Goal: Task Accomplishment & Management: Complete application form

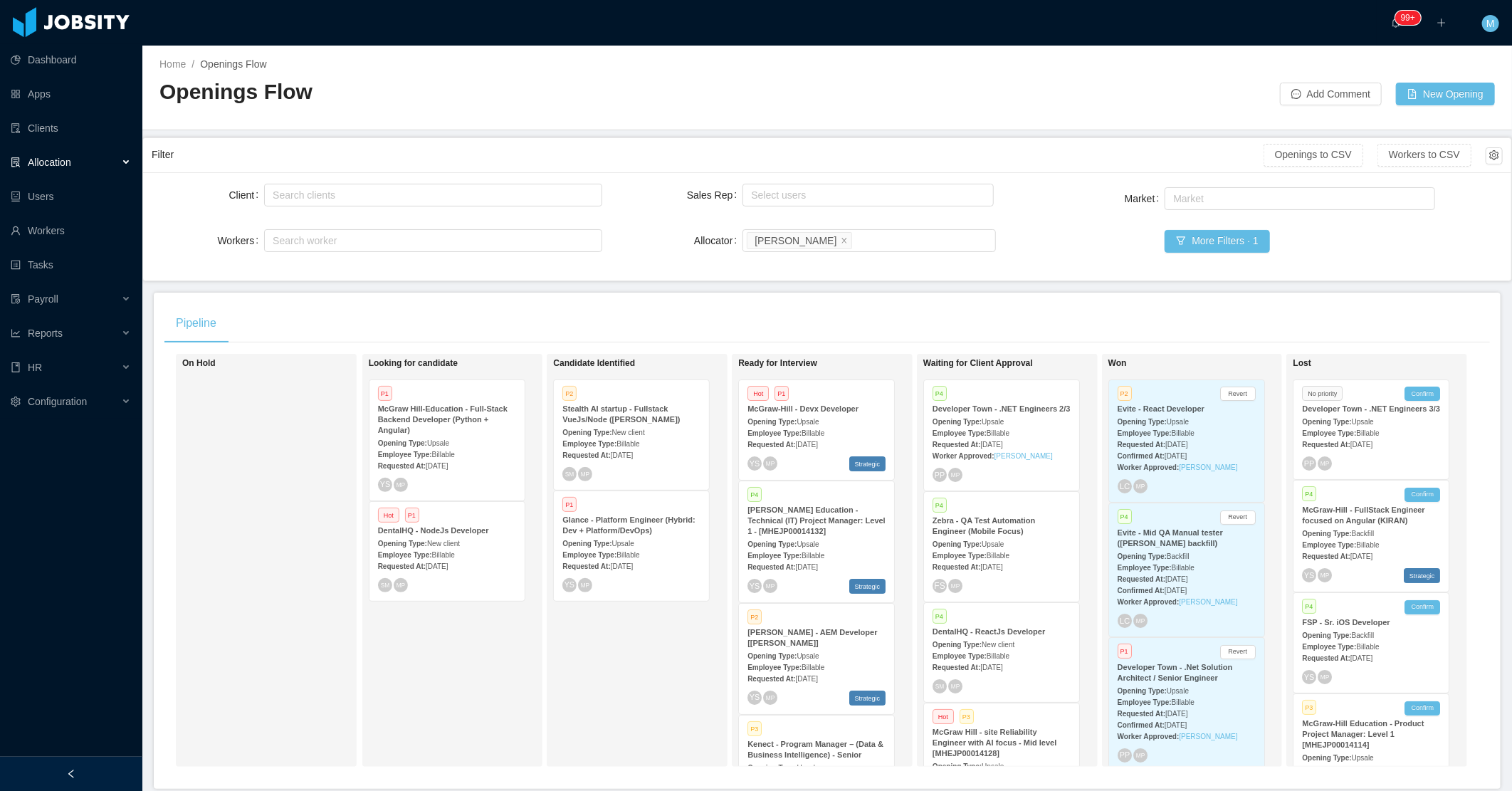
click at [607, 713] on div "Candidate Identified P2 Stealth AI startup - Fullstack VueJs/Node ([PERSON_NAME…" at bounding box center [653, 560] width 200 height 400
click at [860, 659] on div "Employee Type: Billable" at bounding box center [816, 667] width 138 height 15
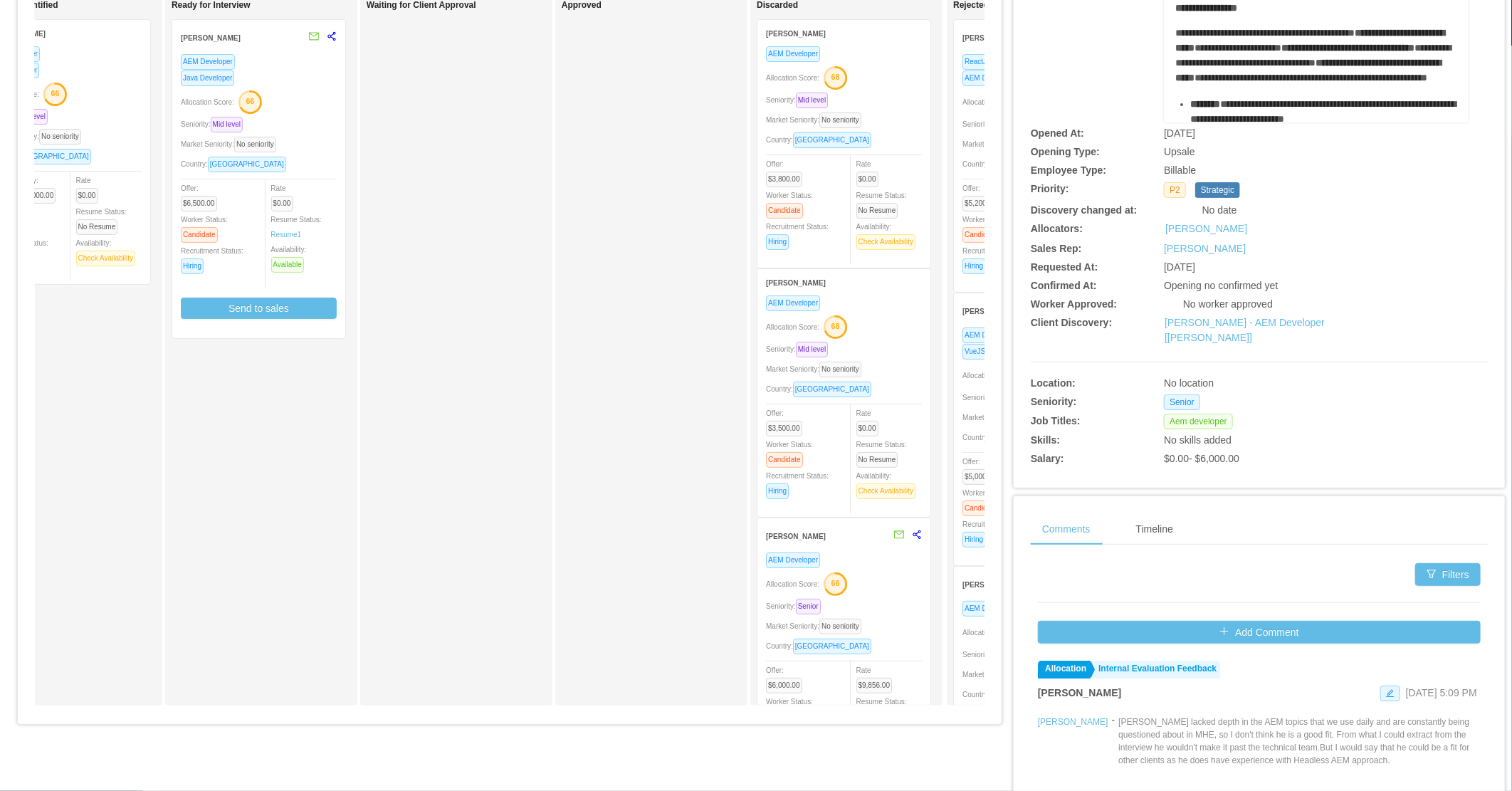
scroll to position [0, 457]
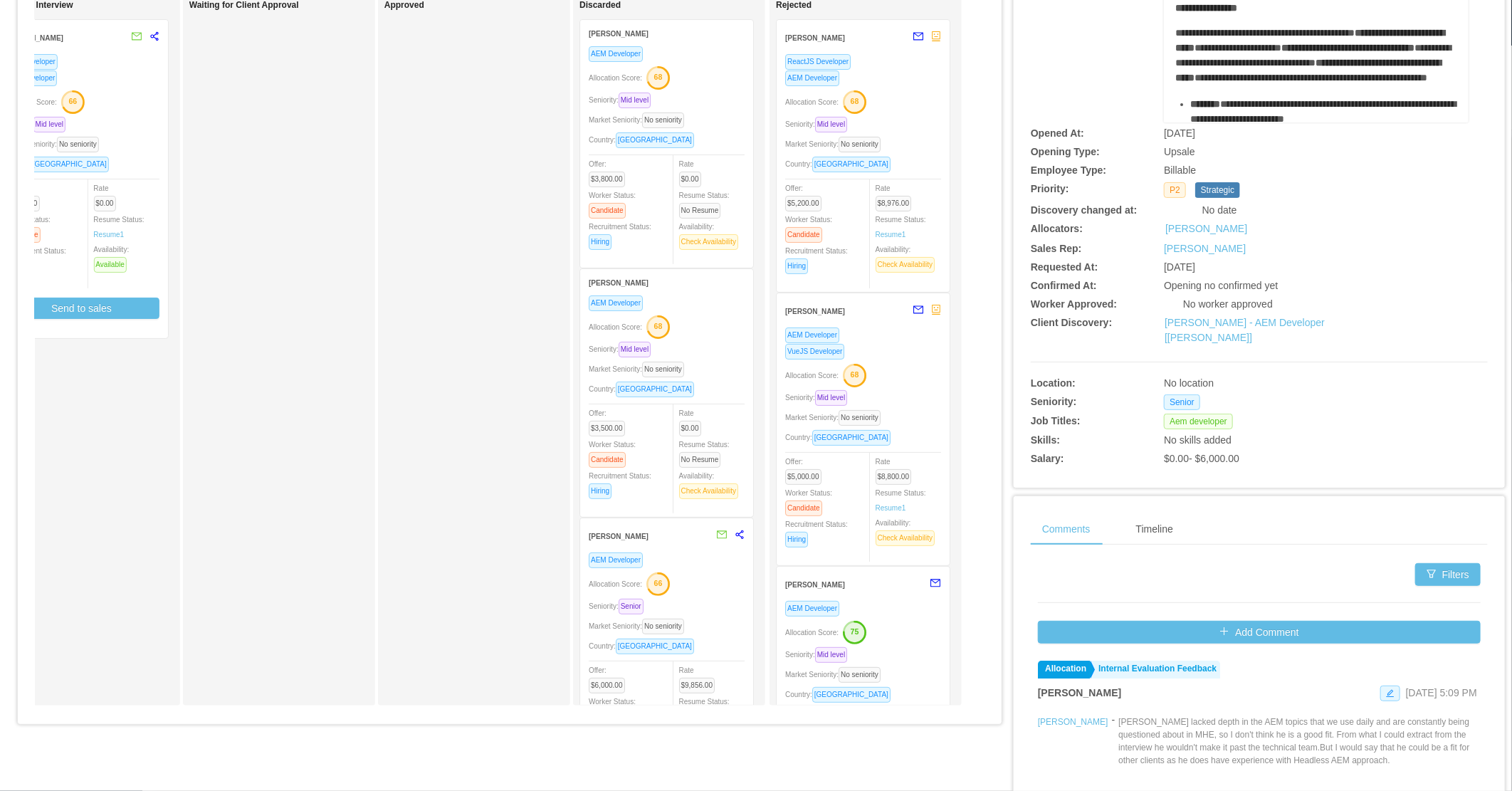
click at [895, 124] on div "Seniority: Mid level" at bounding box center [863, 124] width 156 height 17
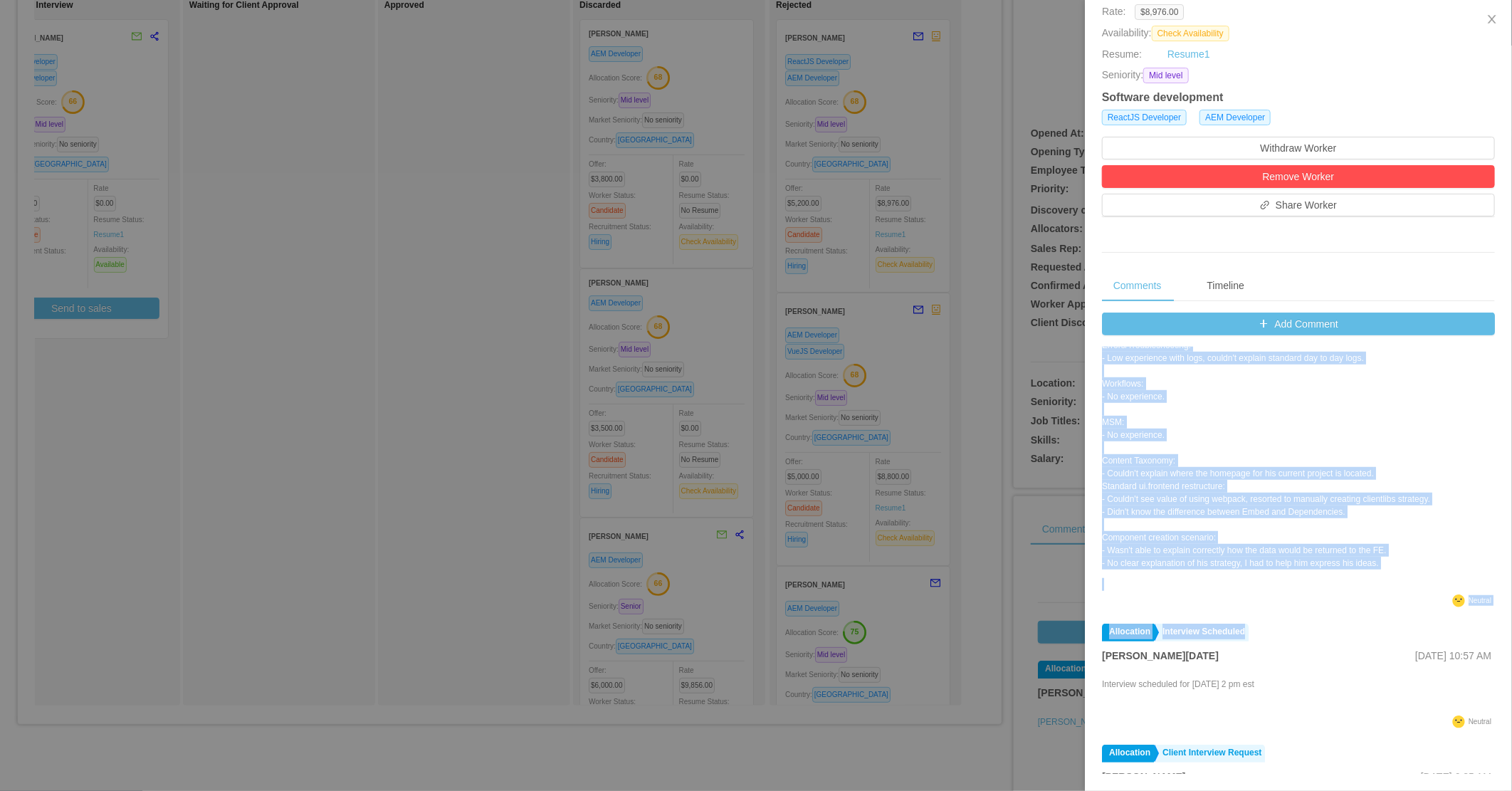
scroll to position [316, 0]
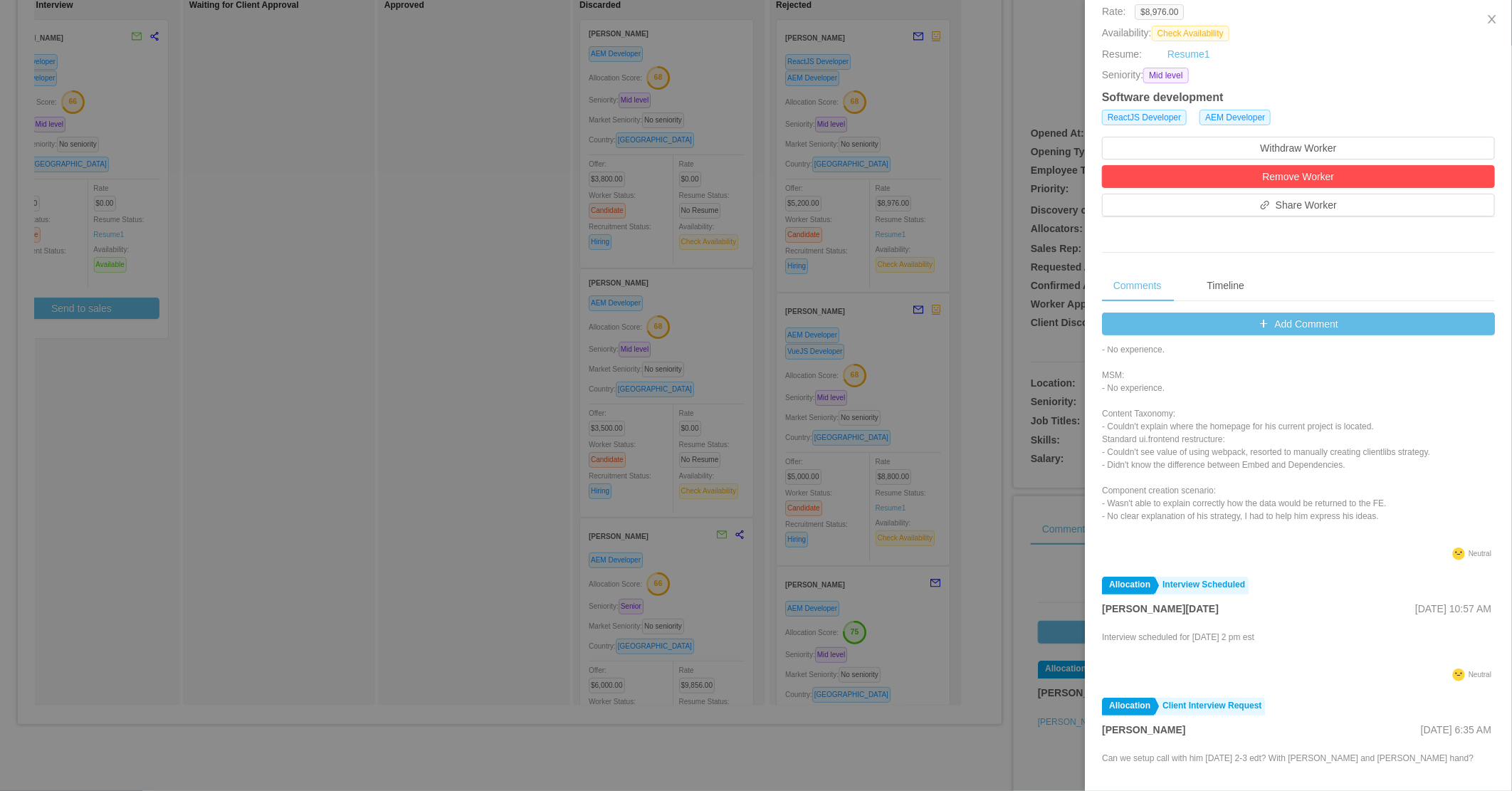
drag, startPoint x: 1103, startPoint y: 417, endPoint x: 1390, endPoint y: 540, distance: 312.2
click at [1390, 540] on div "[PERSON_NAME] is a no CV looks good and could be a fit on paper but he lacked k…" at bounding box center [1299, 317] width 393 height 453
copy div "[PERSON_NAME] is a no CV looks good and could be a fit on paper but he lacked k…"
click at [494, 450] on div at bounding box center [756, 396] width 1512 height 791
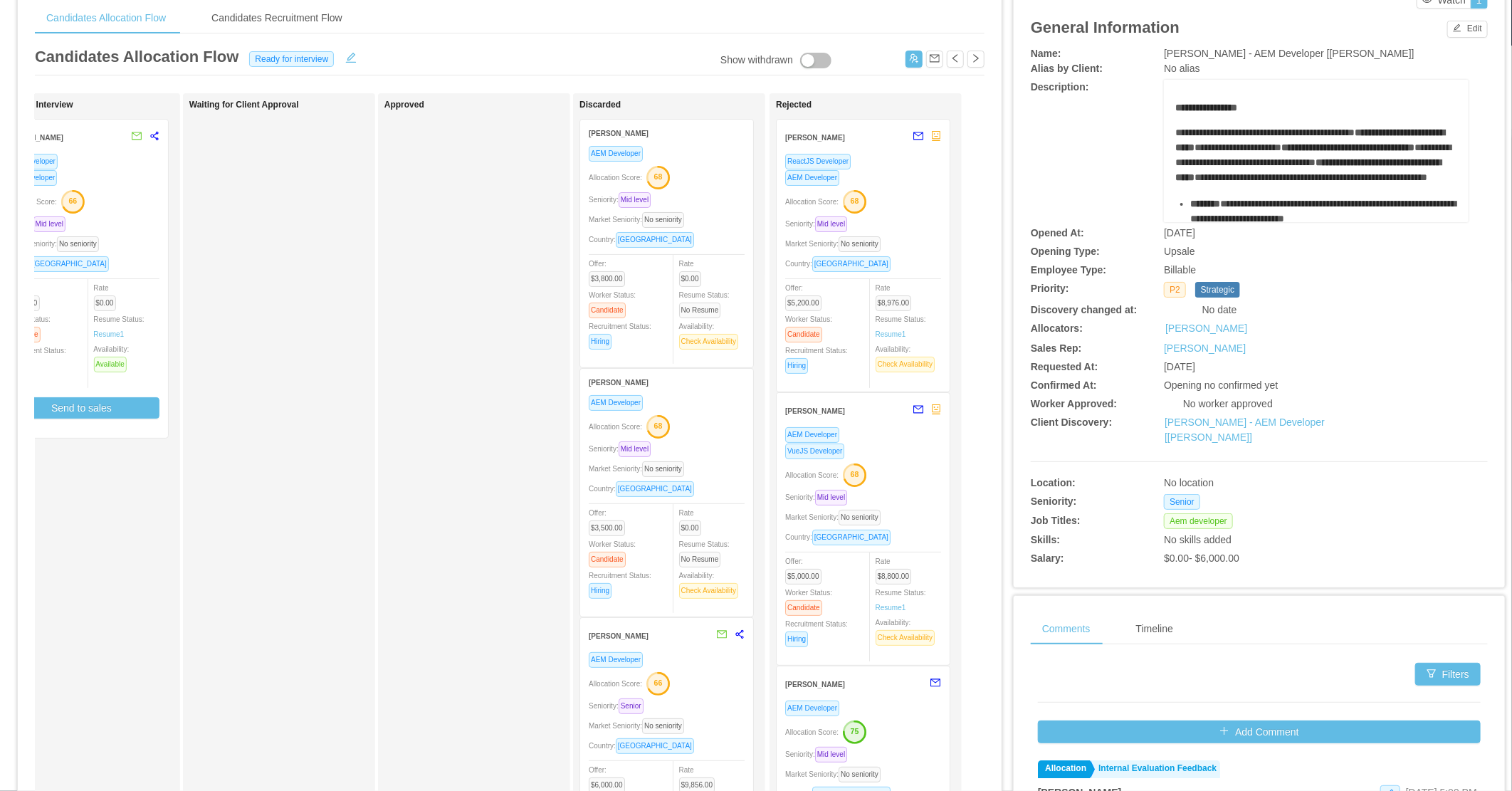
scroll to position [0, 0]
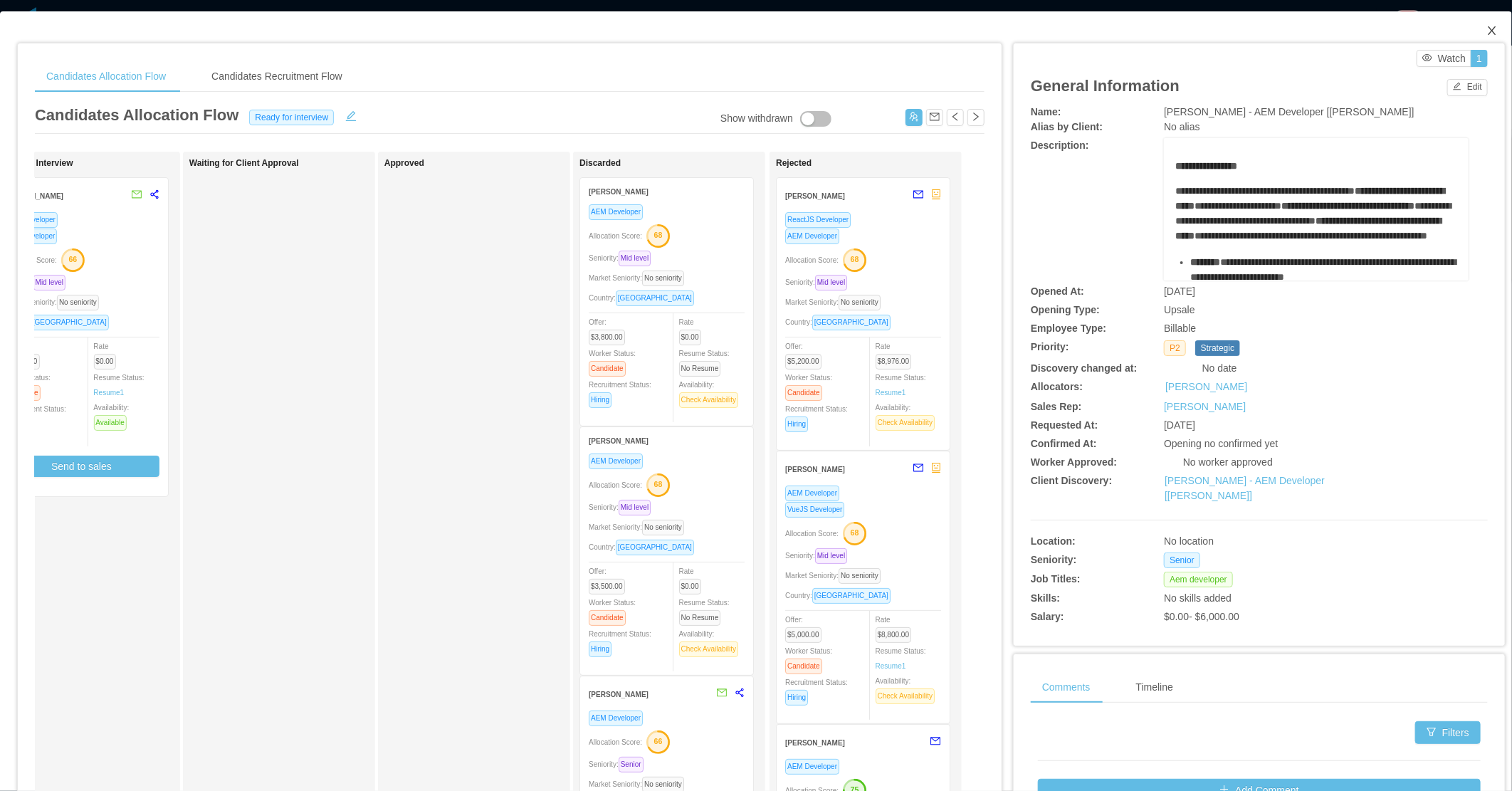
drag, startPoint x: 1477, startPoint y: 33, endPoint x: 1458, endPoint y: 36, distance: 19.2
click at [1486, 32] on icon "icon: close" at bounding box center [1492, 30] width 11 height 11
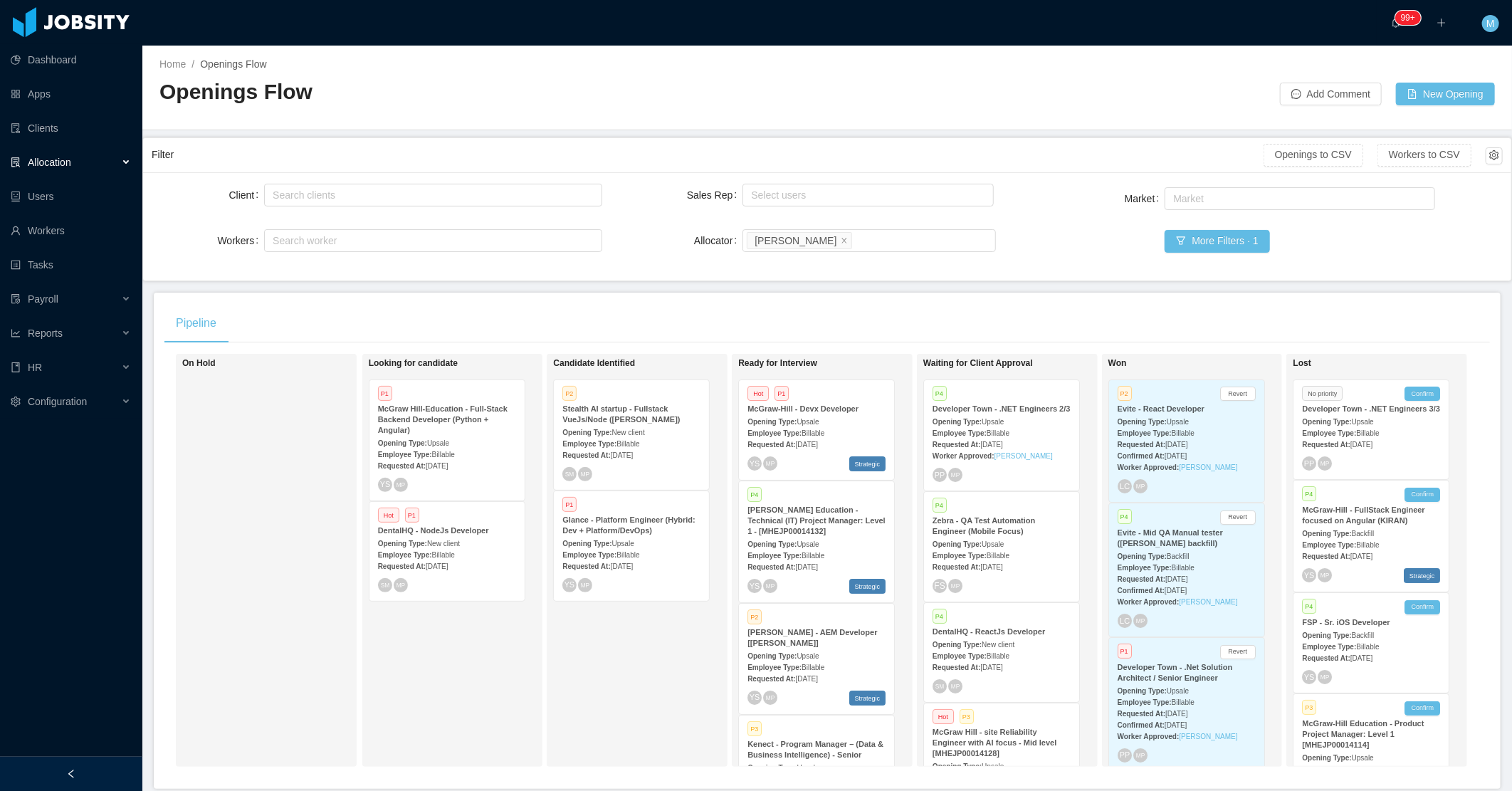
click at [565, 666] on div "Candidate Identified P2 Stealth AI startup - Fullstack VueJs/Node ([PERSON_NAME…" at bounding box center [653, 560] width 200 height 400
drag, startPoint x: 606, startPoint y: 622, endPoint x: 517, endPoint y: 663, distance: 98.0
click at [604, 628] on div "Candidate Identified P2 Stealth AI startup - Fullstack VueJs/Node ([PERSON_NAME…" at bounding box center [653, 560] width 200 height 400
click at [79, 768] on div at bounding box center [71, 774] width 142 height 34
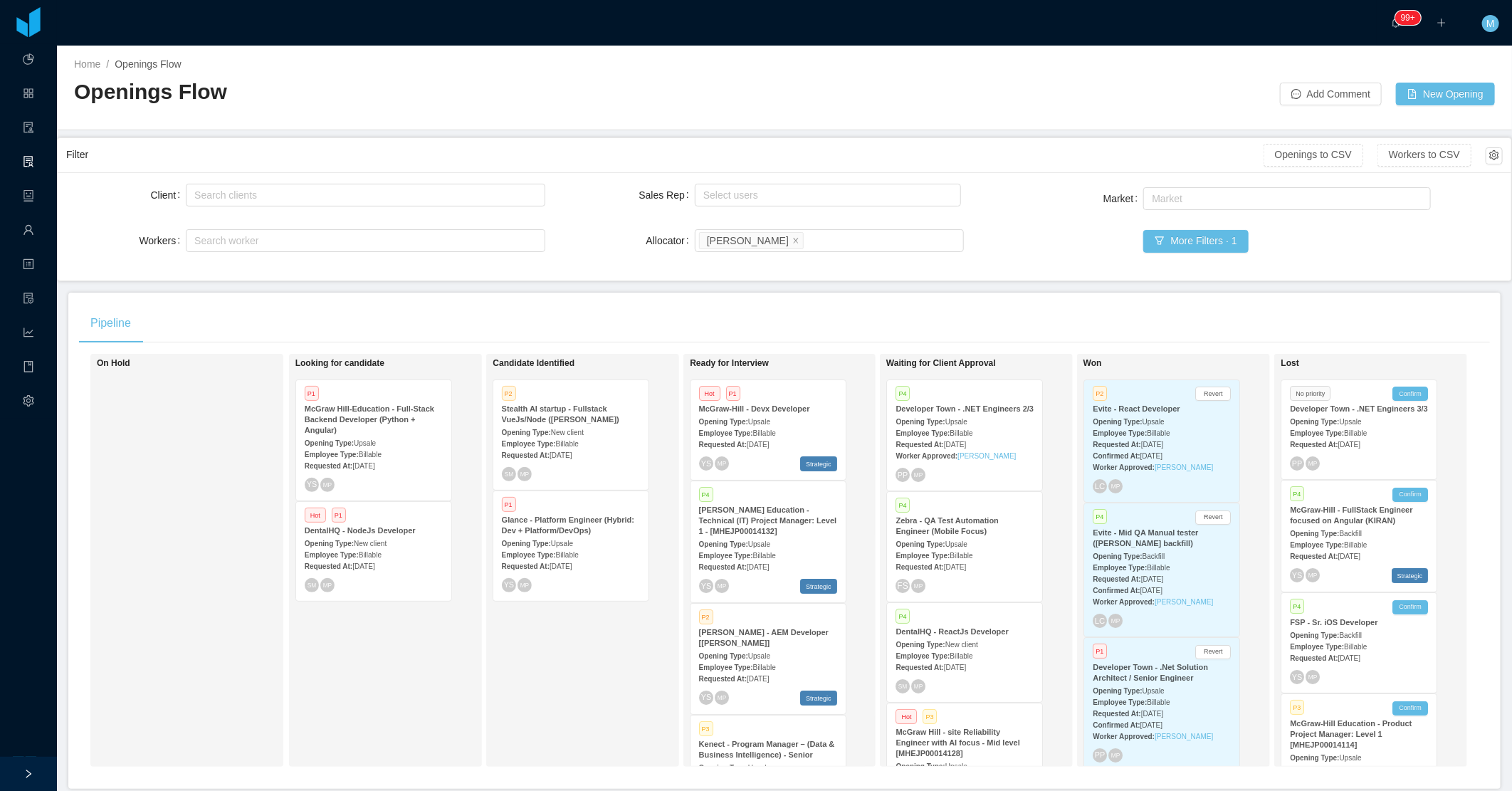
click at [1058, 160] on div "Filter" at bounding box center [665, 154] width 1197 height 26
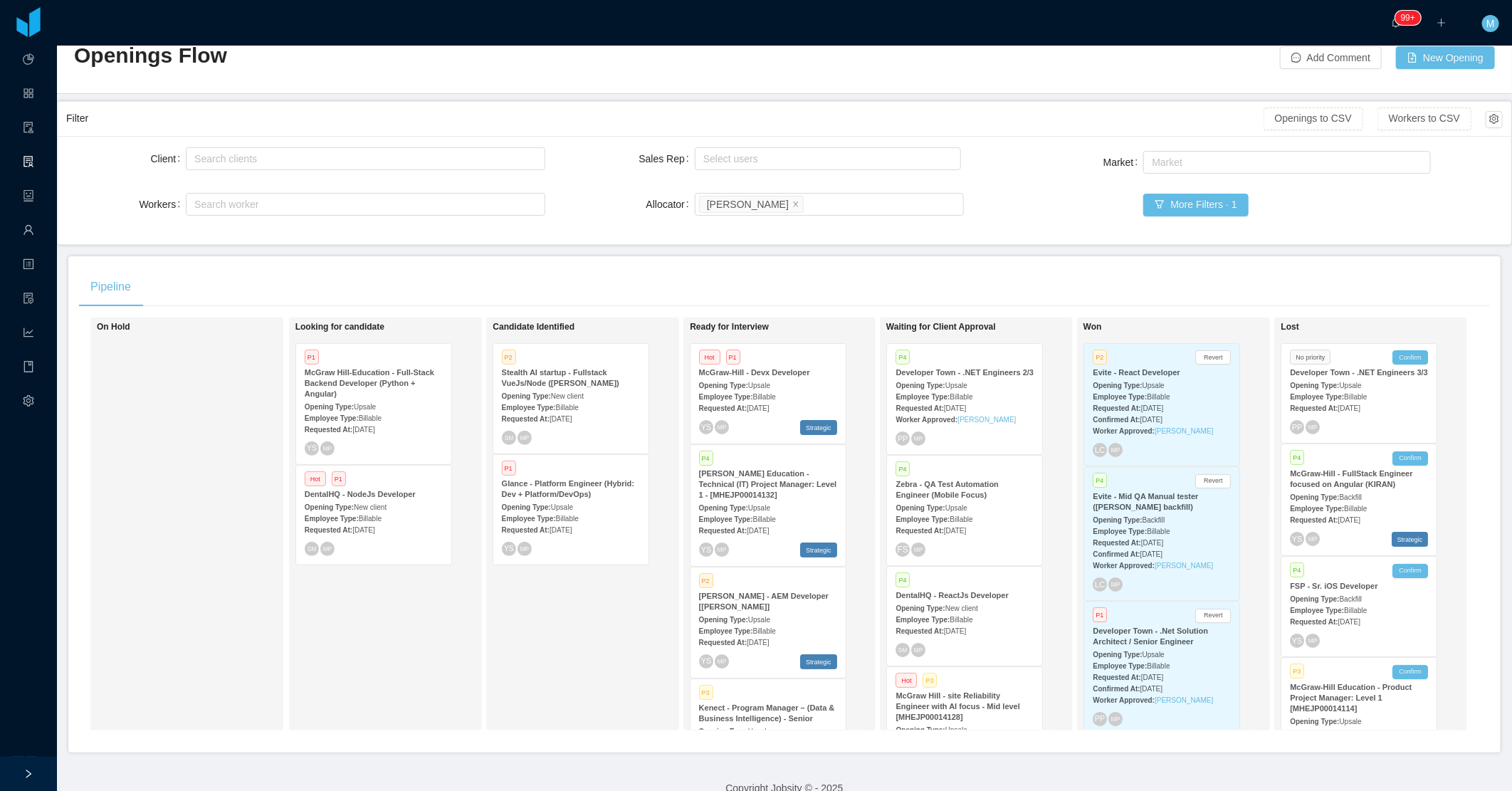
scroll to position [70, 0]
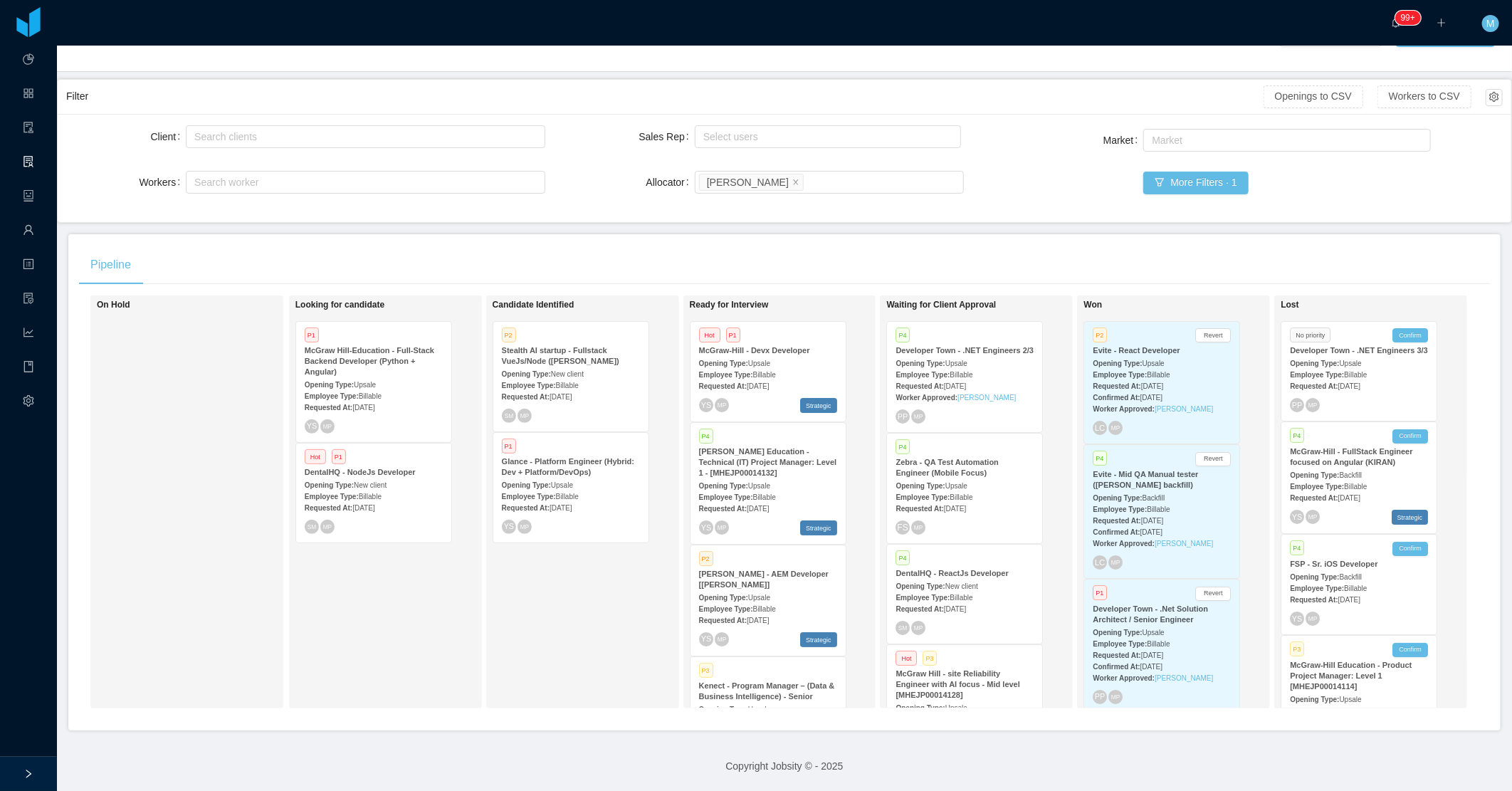
click at [578, 371] on span "New client" at bounding box center [567, 374] width 32 height 8
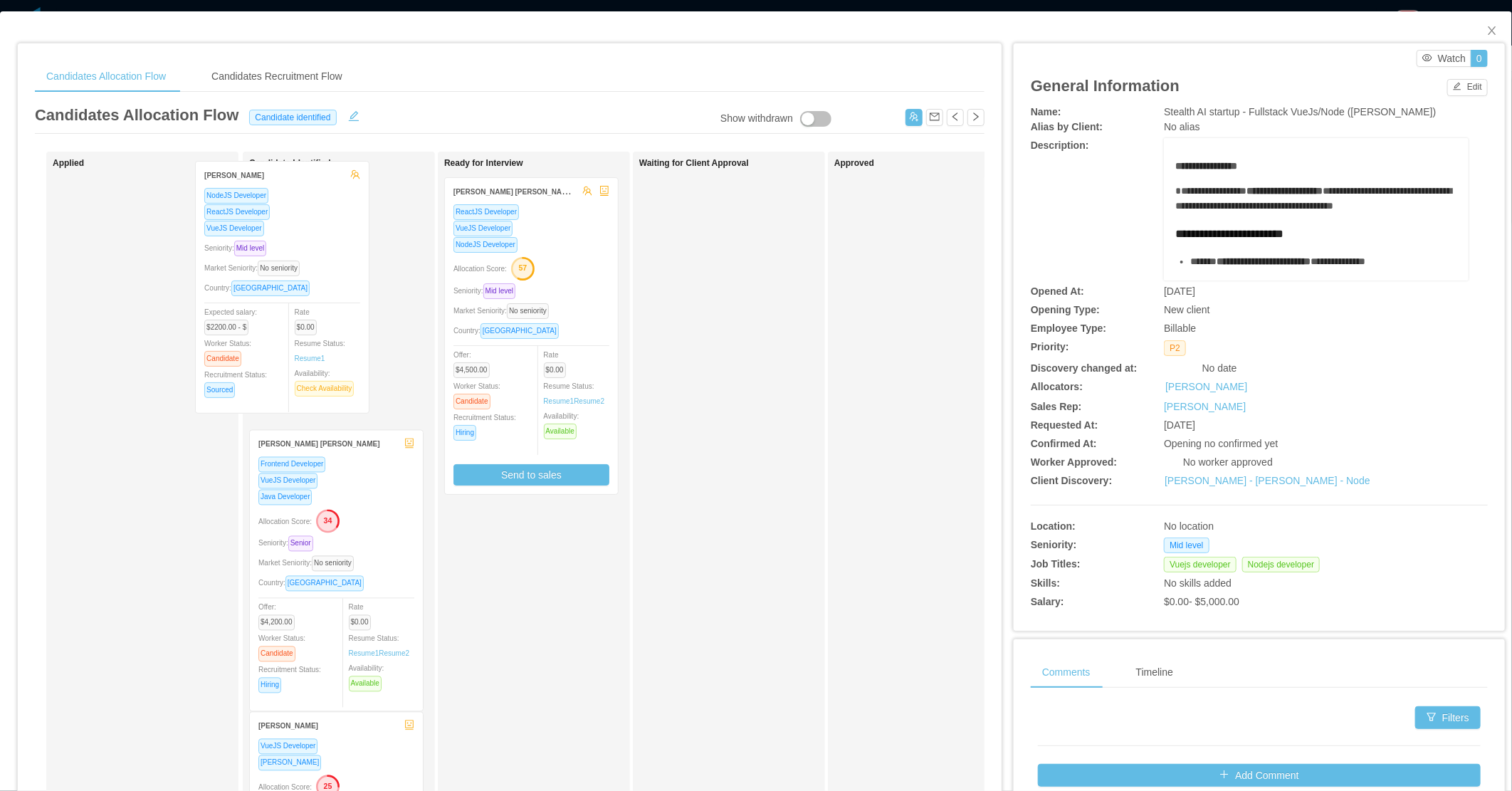
drag, startPoint x: 173, startPoint y: 352, endPoint x: 331, endPoint y: 333, distance: 159.1
click at [331, 333] on div "Applied [PERSON_NAME] ReactJS Developer VueJS Developer Seniority: Mid level Ma…" at bounding box center [509, 513] width 950 height 724
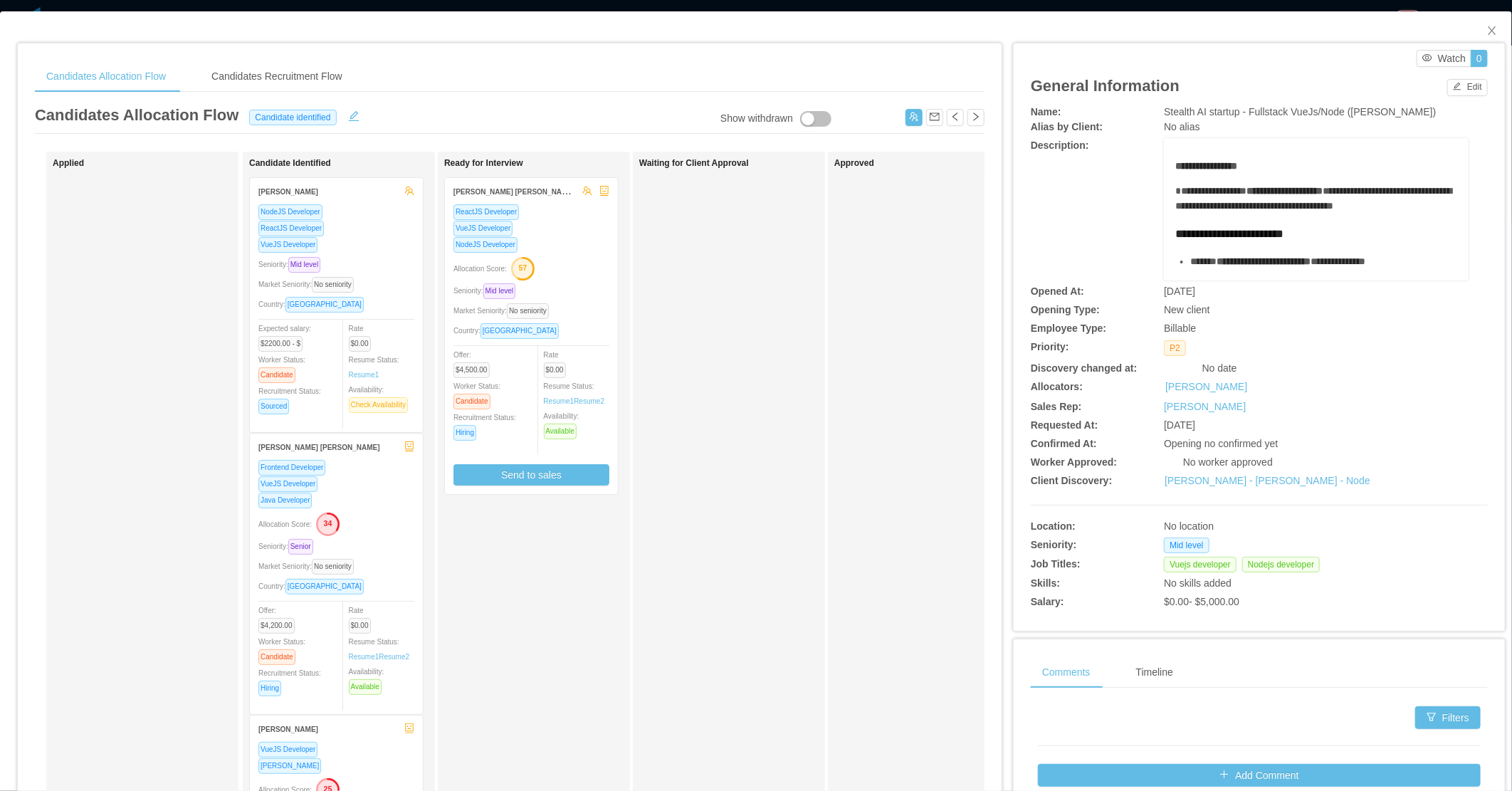
click at [589, 292] on div "Seniority: Mid level" at bounding box center [531, 291] width 156 height 17
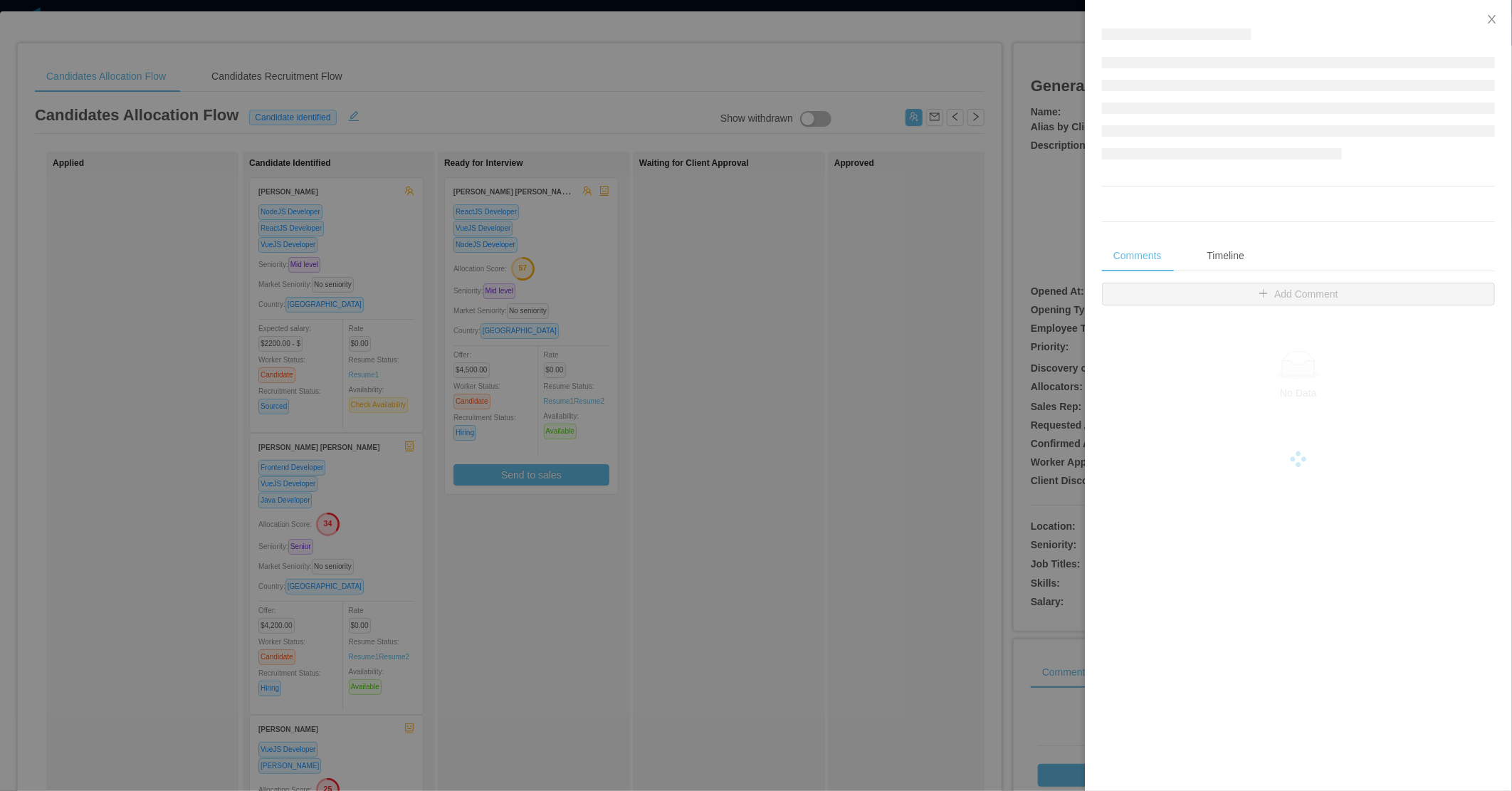
click at [175, 385] on div at bounding box center [756, 396] width 1512 height 791
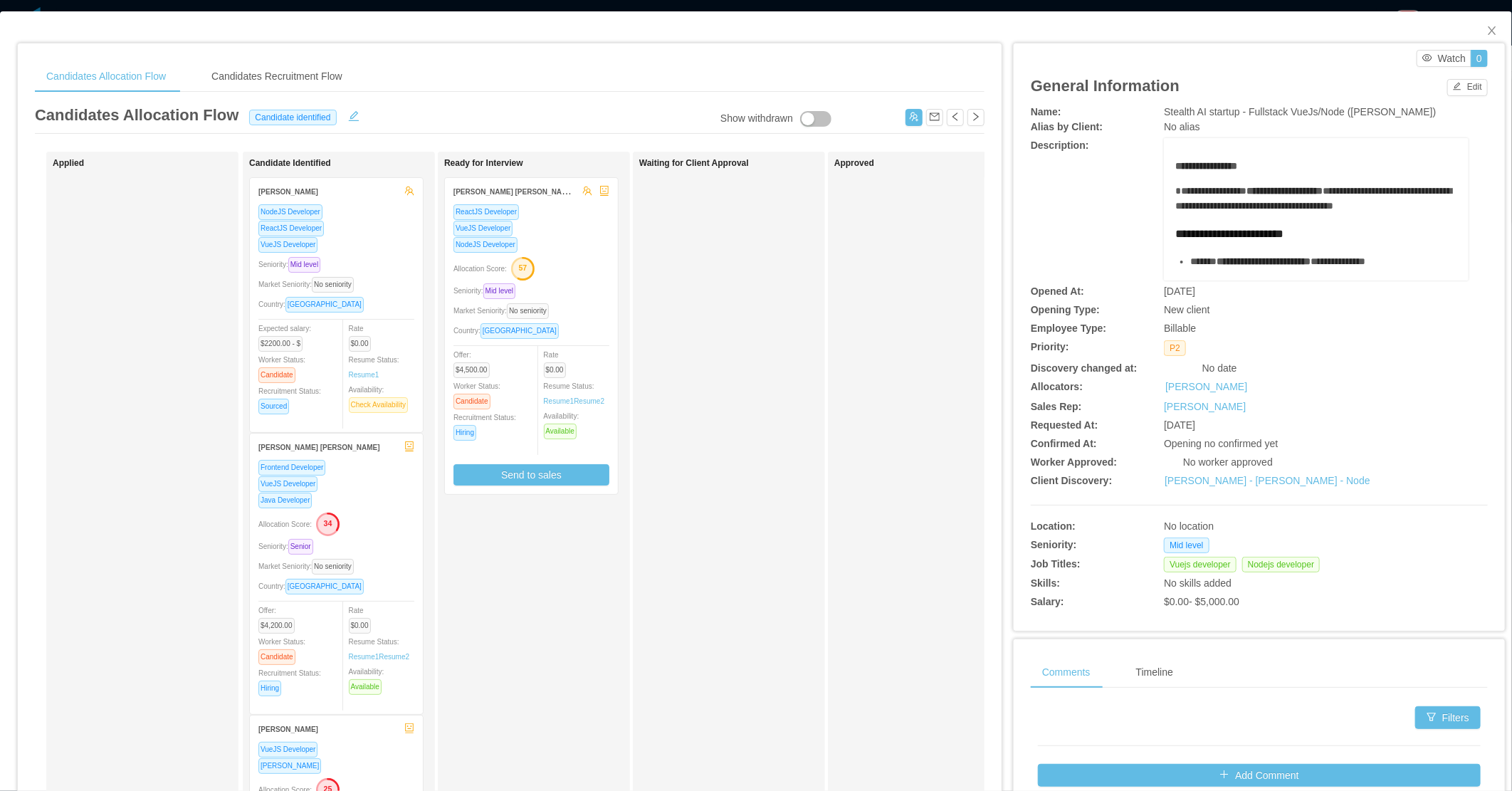
click at [373, 528] on div "Allocation Score: 34" at bounding box center [336, 524] width 156 height 23
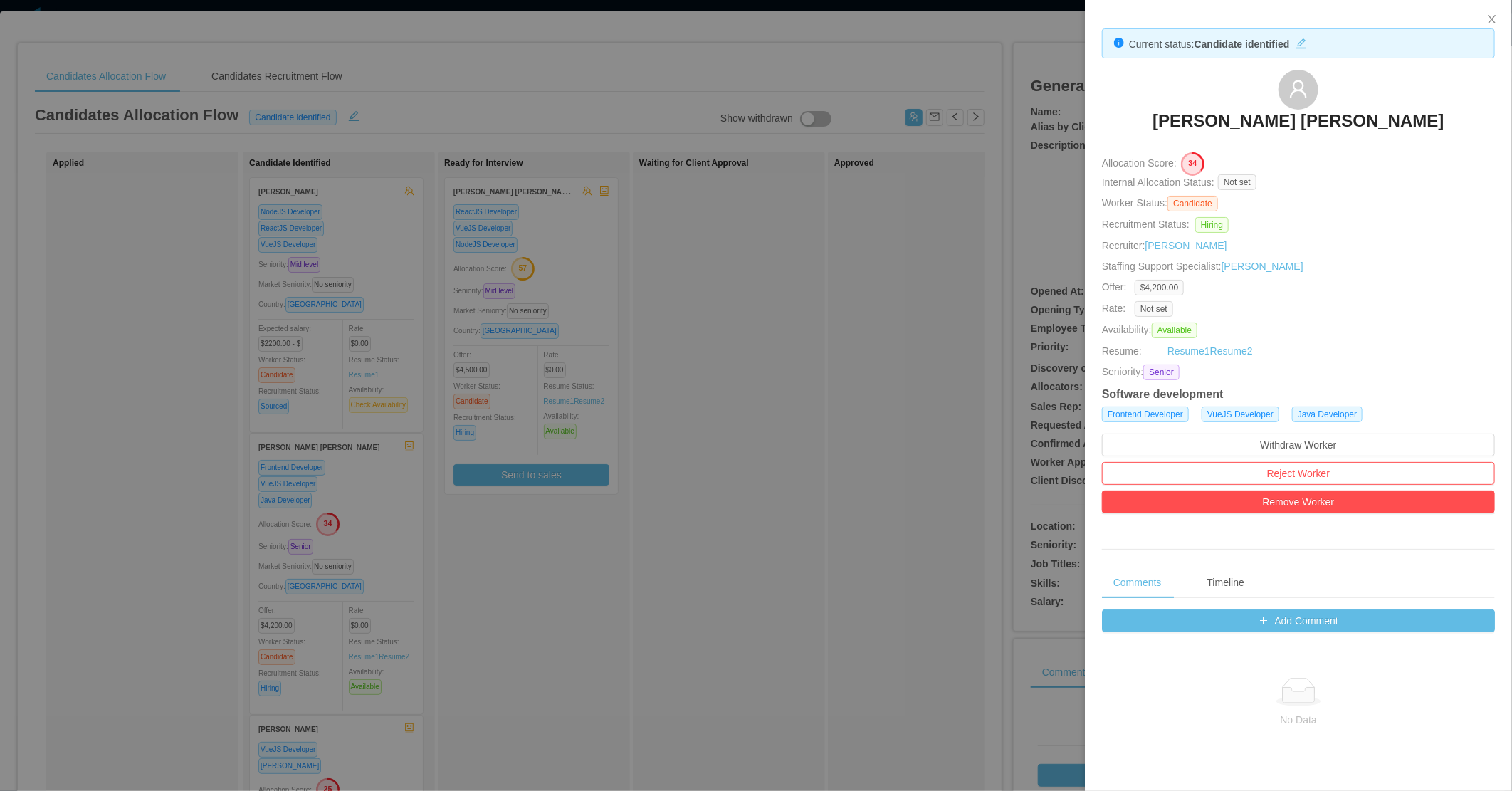
drag, startPoint x: 1255, startPoint y: 82, endPoint x: 1279, endPoint y: 110, distance: 36.9
click at [798, 357] on div at bounding box center [756, 396] width 1512 height 791
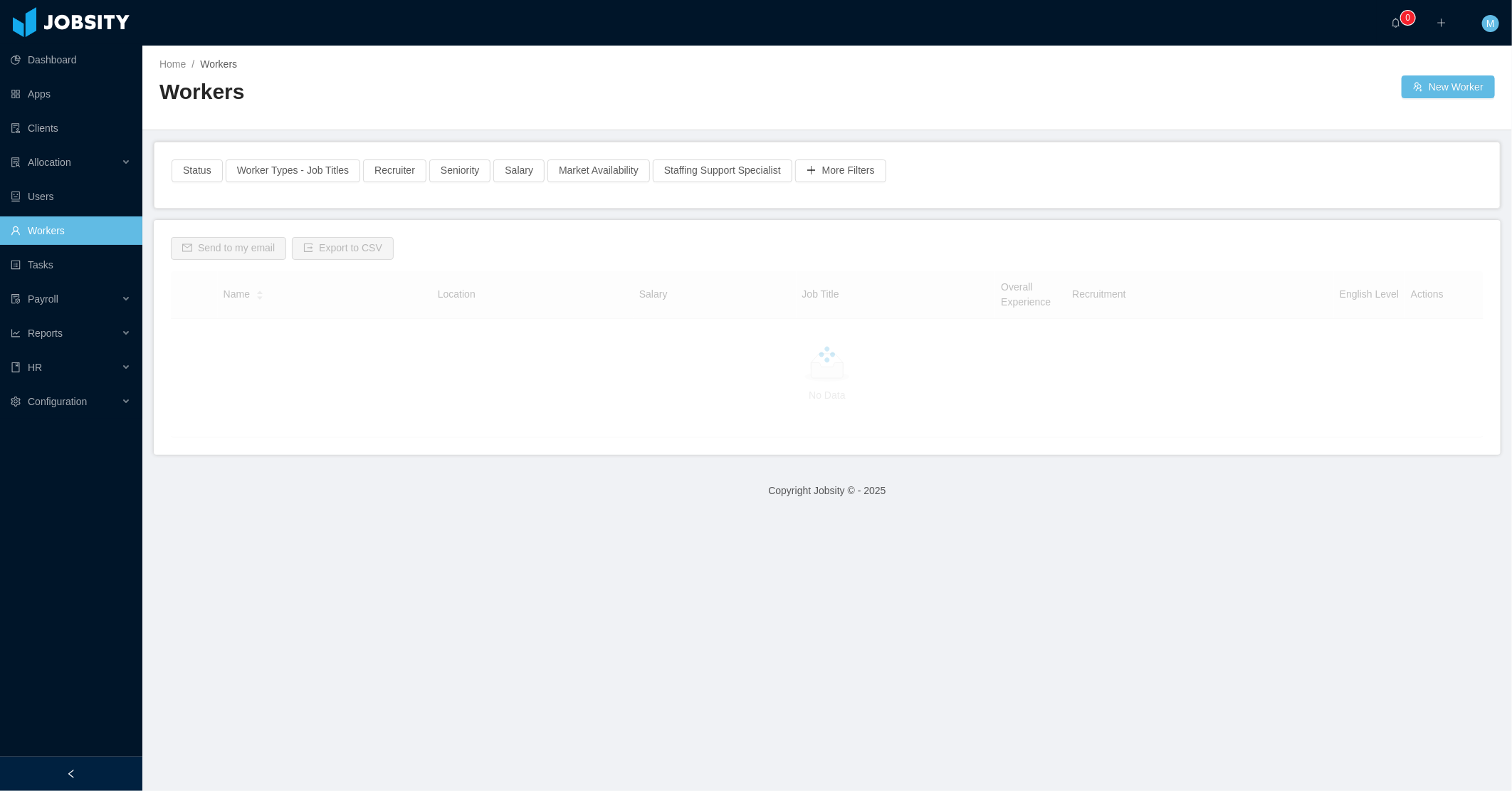
drag, startPoint x: 328, startPoint y: 102, endPoint x: 279, endPoint y: 133, distance: 58.0
click at [328, 102] on h2 "Workers" at bounding box center [493, 92] width 668 height 29
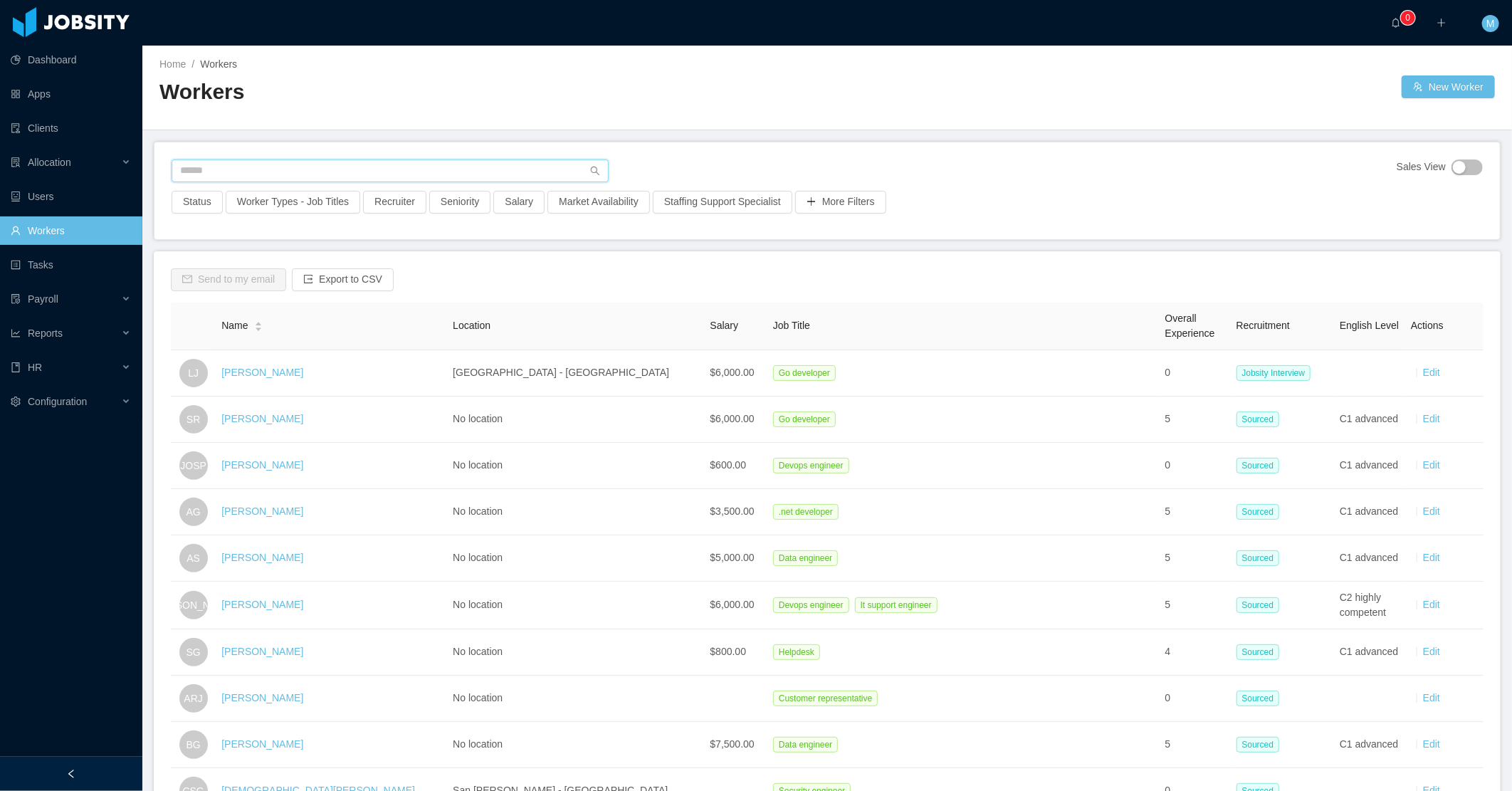
click at [249, 165] on input "text" at bounding box center [390, 171] width 437 height 23
paste input "**********"
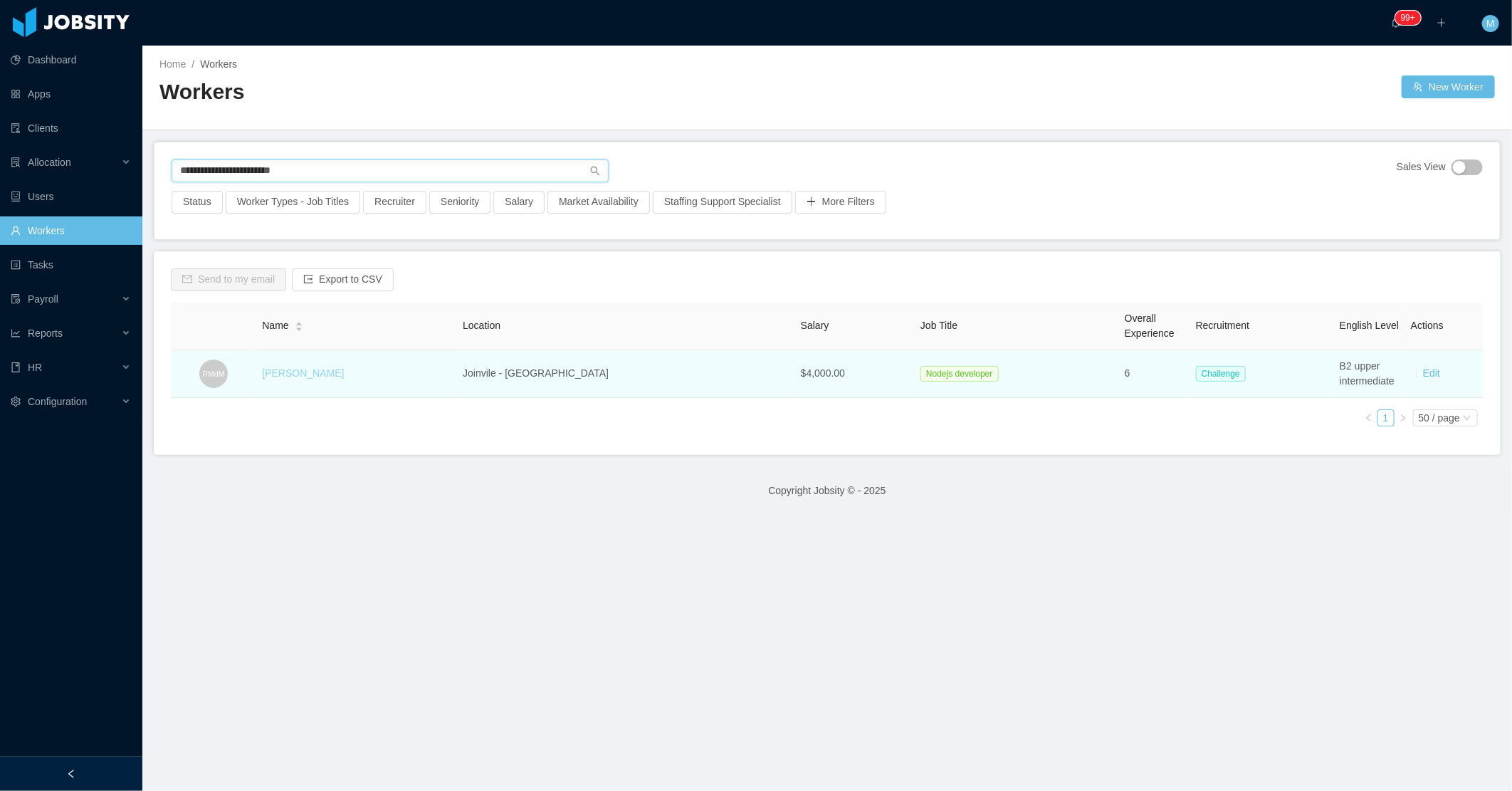
type input "**********"
click at [315, 373] on link "Rodrigo Moreira de Matos" at bounding box center [303, 373] width 82 height 11
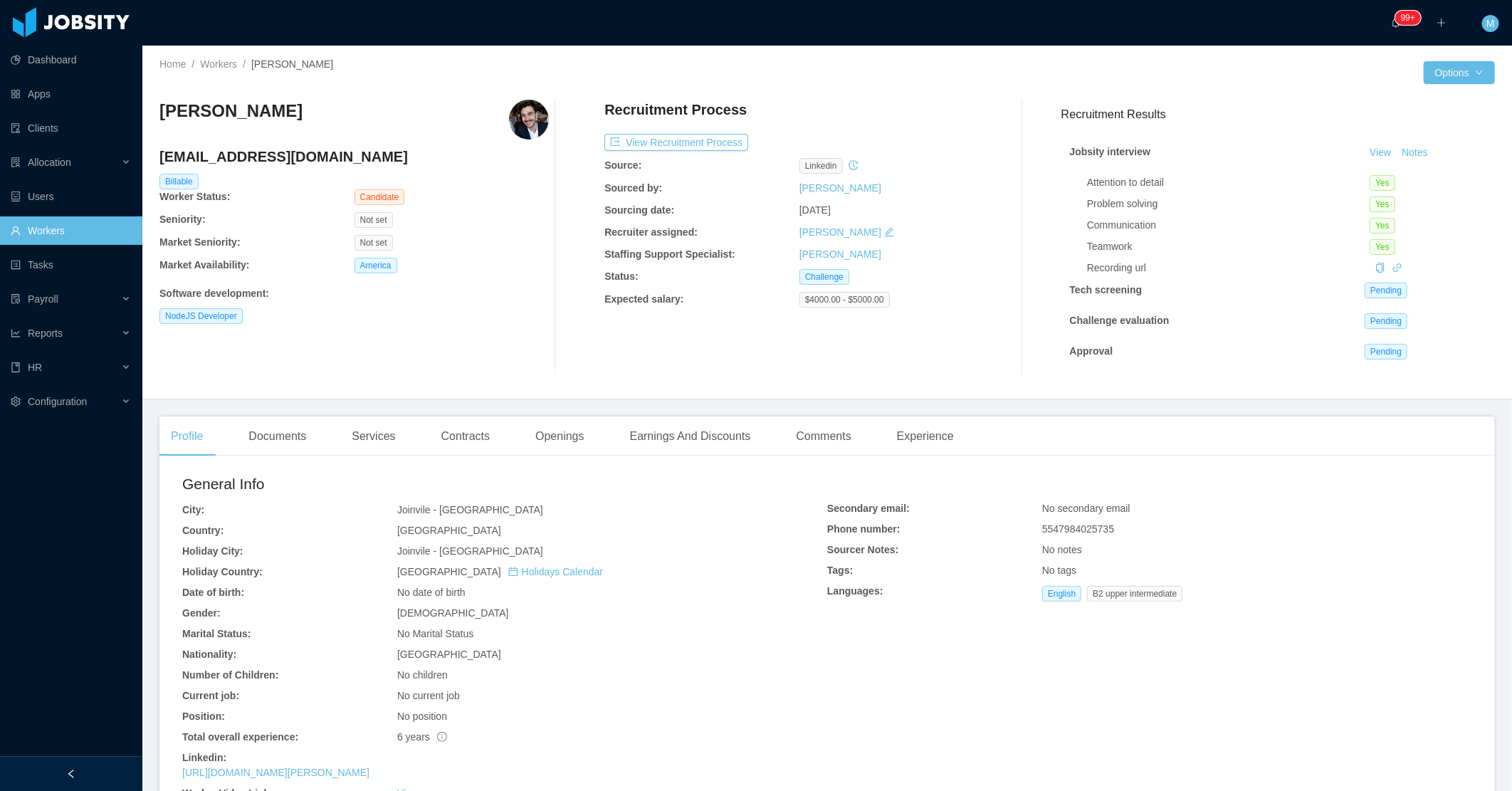
click at [532, 344] on div "Rodrigo Moreira de Matos rmoreiradematos@gmail.com Billable Worker Status: Cand…" at bounding box center [354, 237] width 389 height 276
click at [685, 134] on button "View Recruitment Process" at bounding box center [676, 142] width 144 height 17
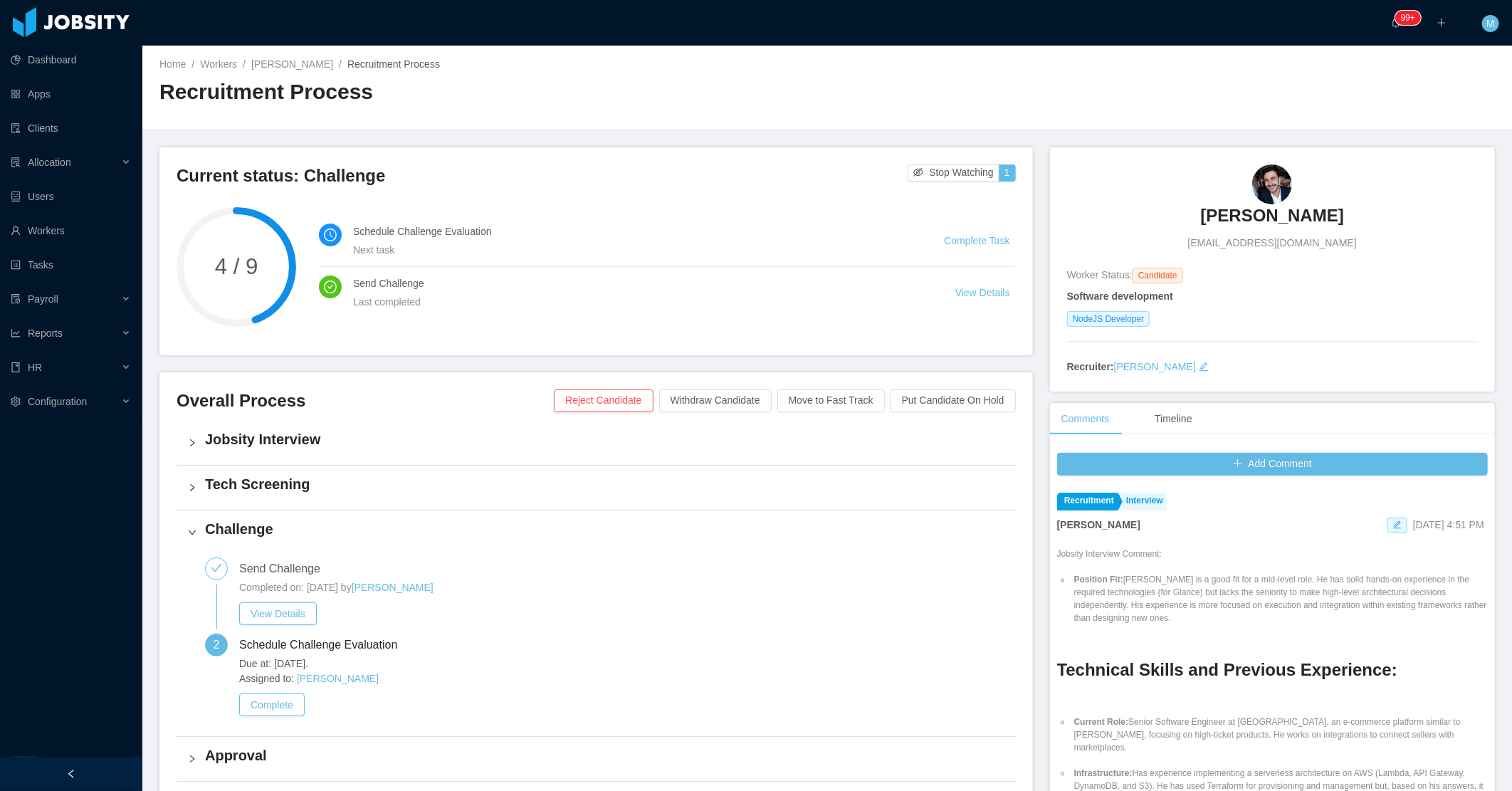
click at [964, 236] on link "Complete Task" at bounding box center [977, 240] width 66 height 11
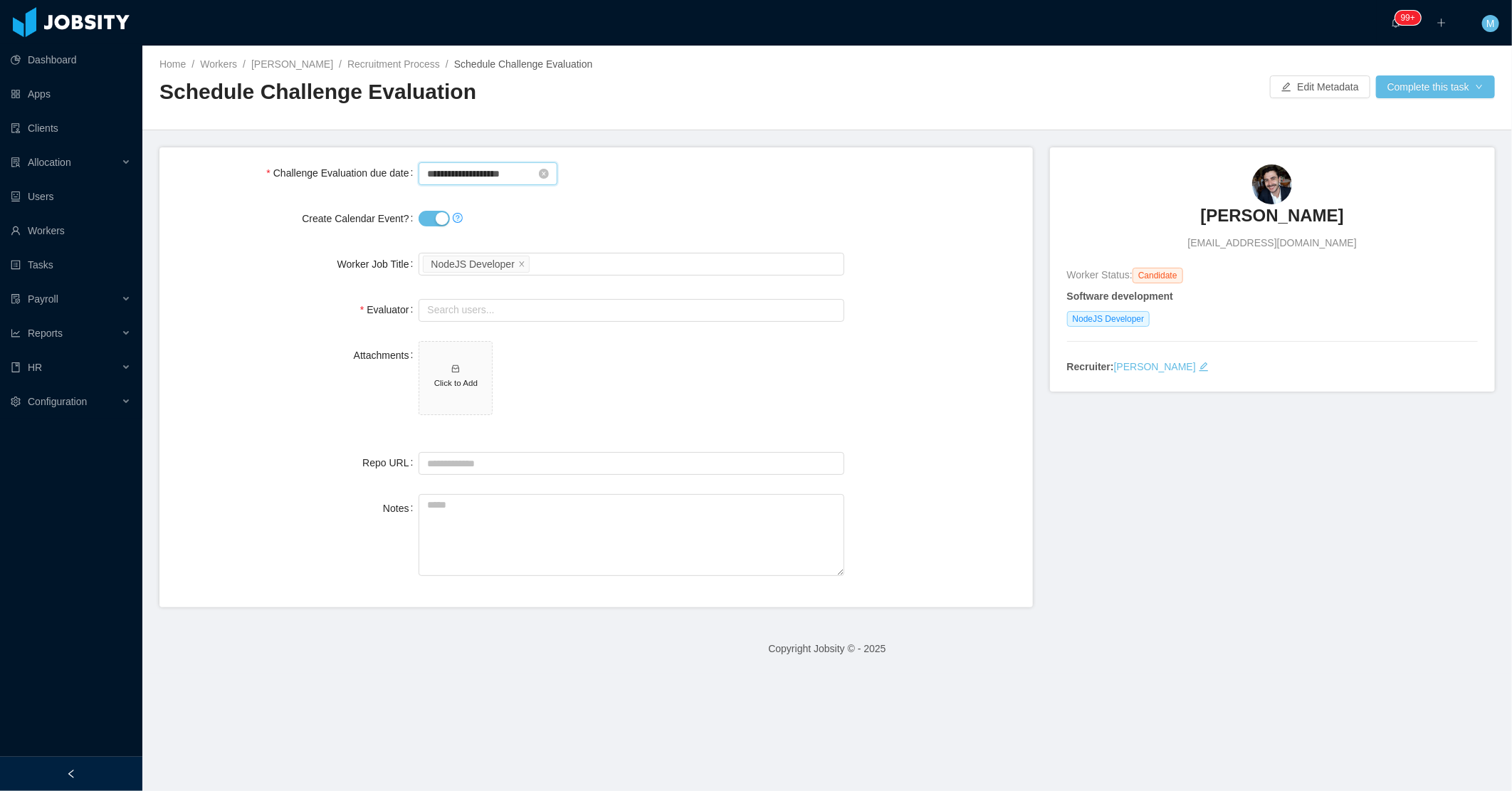
click at [466, 172] on input "**********" at bounding box center [488, 174] width 139 height 23
click at [667, 186] on div "**********" at bounding box center [631, 173] width 425 height 29
click at [473, 311] on input "text" at bounding box center [631, 310] width 425 height 23
type input "*"
click at [501, 342] on li "João Dacol Soares (0 pending 0 completed)" at bounding box center [627, 337] width 422 height 23
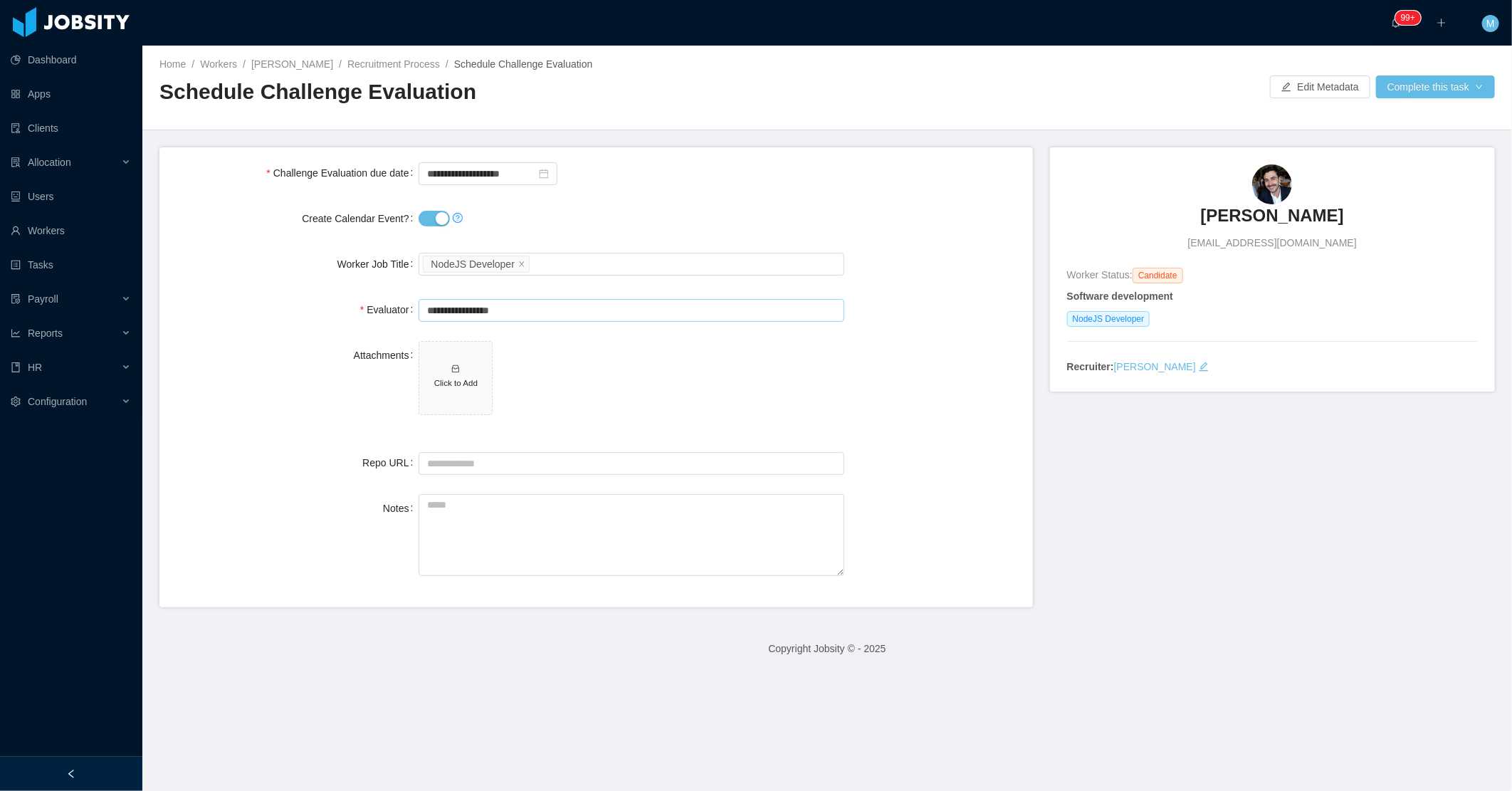
type input "**********"
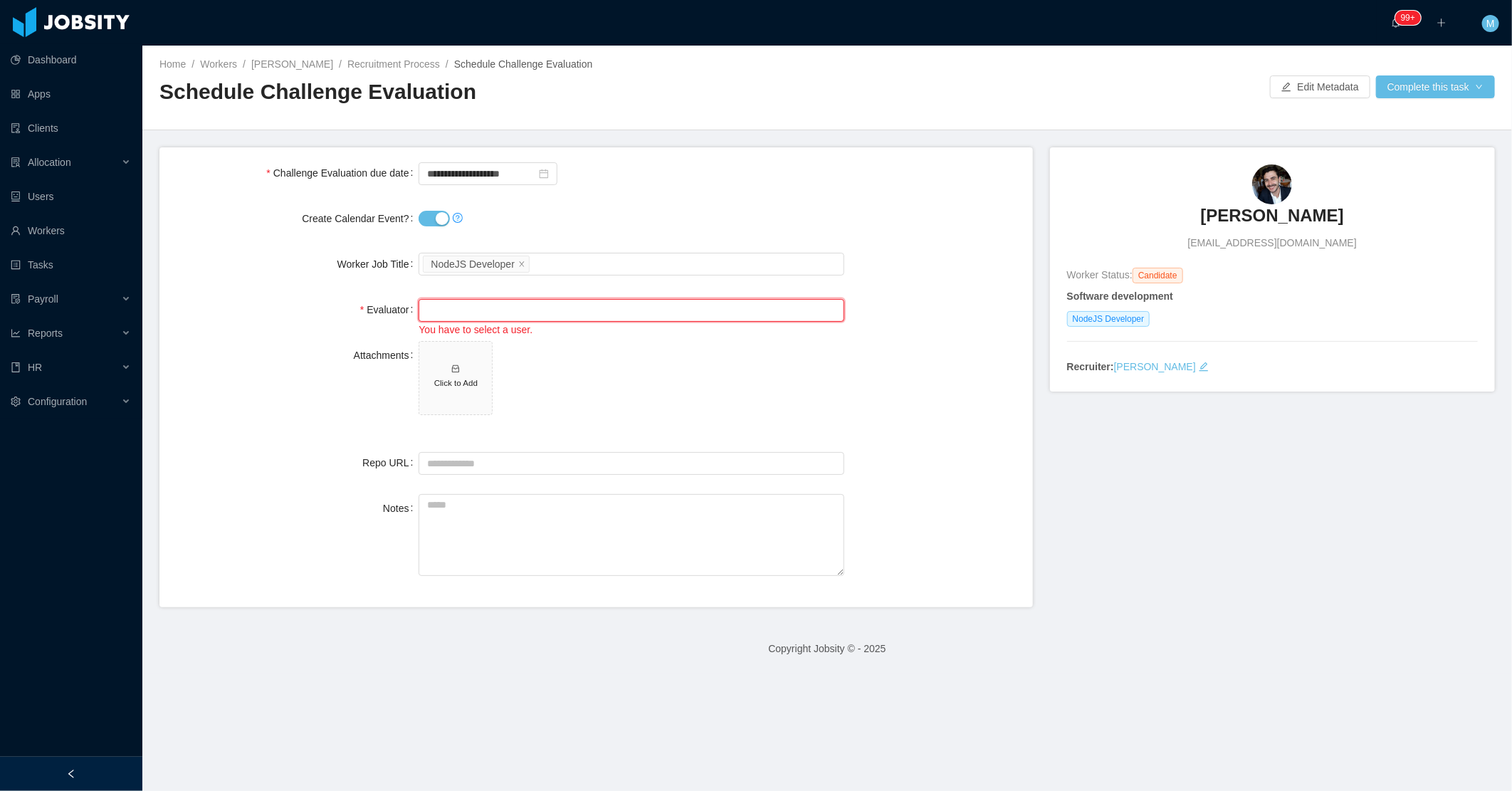
click at [473, 304] on input "text" at bounding box center [631, 310] width 425 height 23
click at [465, 337] on li "João Dacol Soares (0 pending 0 completed)" at bounding box center [627, 337] width 422 height 23
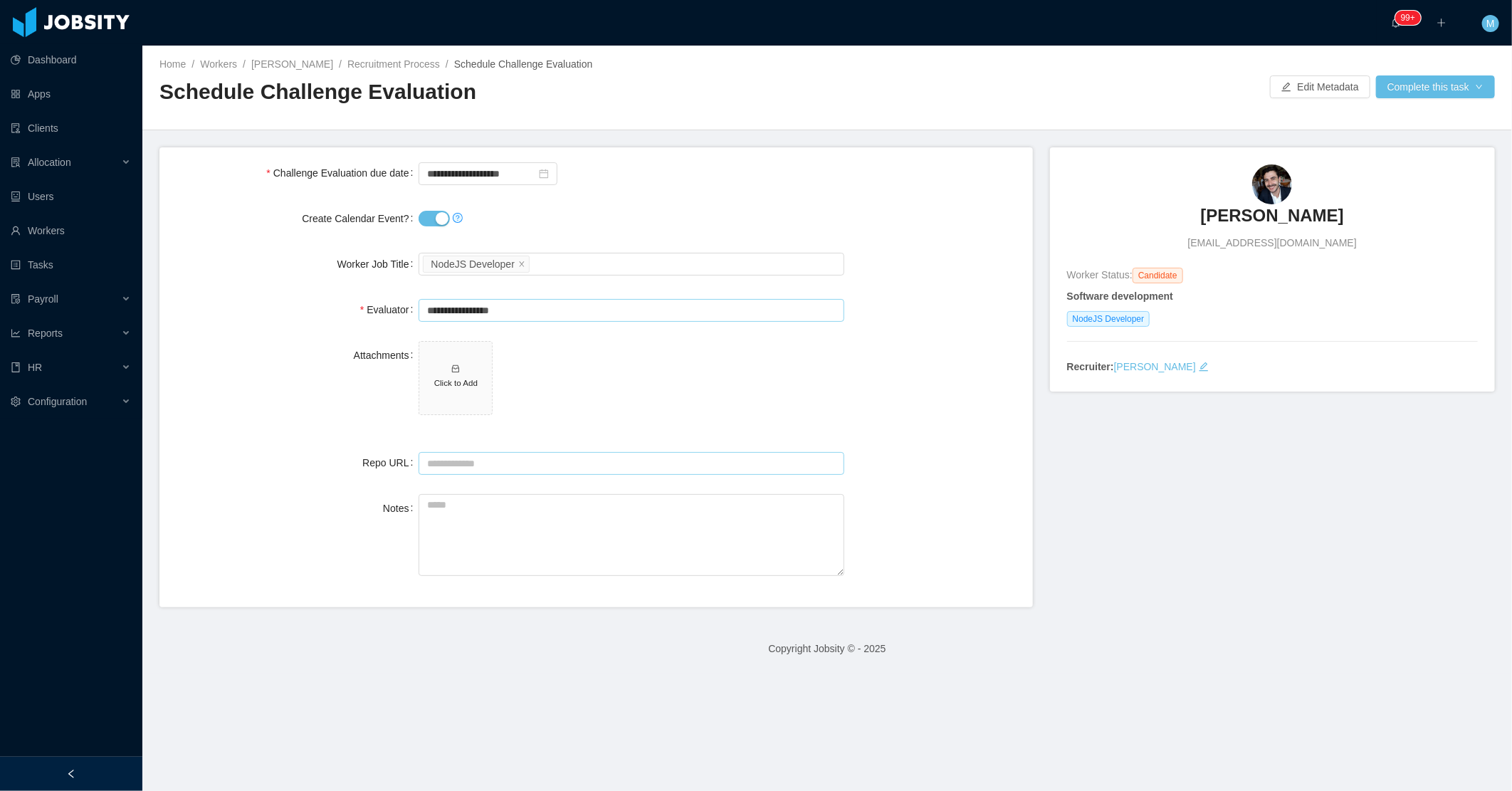
type input "**********"
click at [479, 466] on input "Repo URL" at bounding box center [631, 463] width 425 height 23
paste input "**********"
type input "**********"
click at [531, 528] on textarea "Notes" at bounding box center [631, 535] width 425 height 82
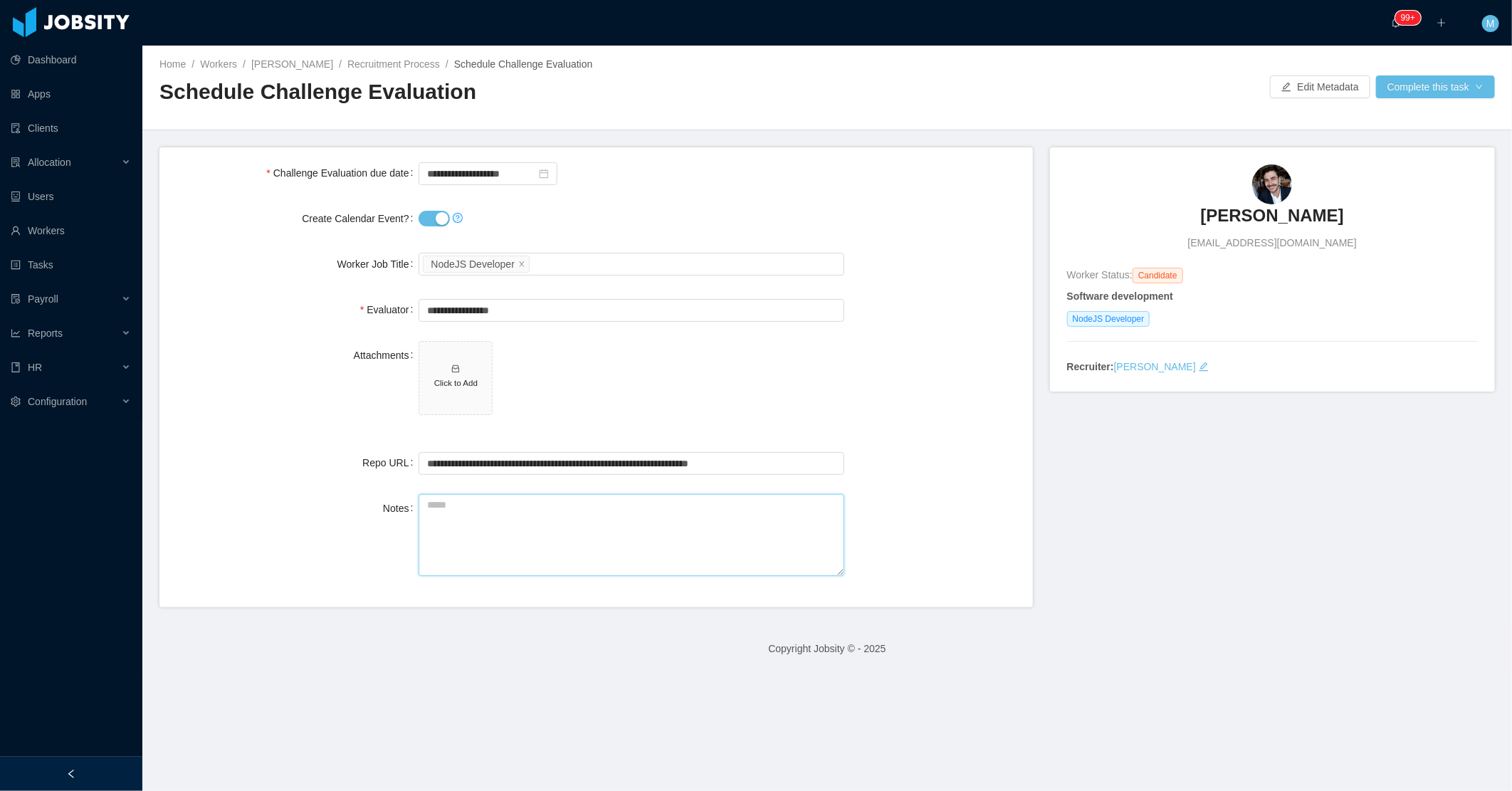
paste textarea "**********"
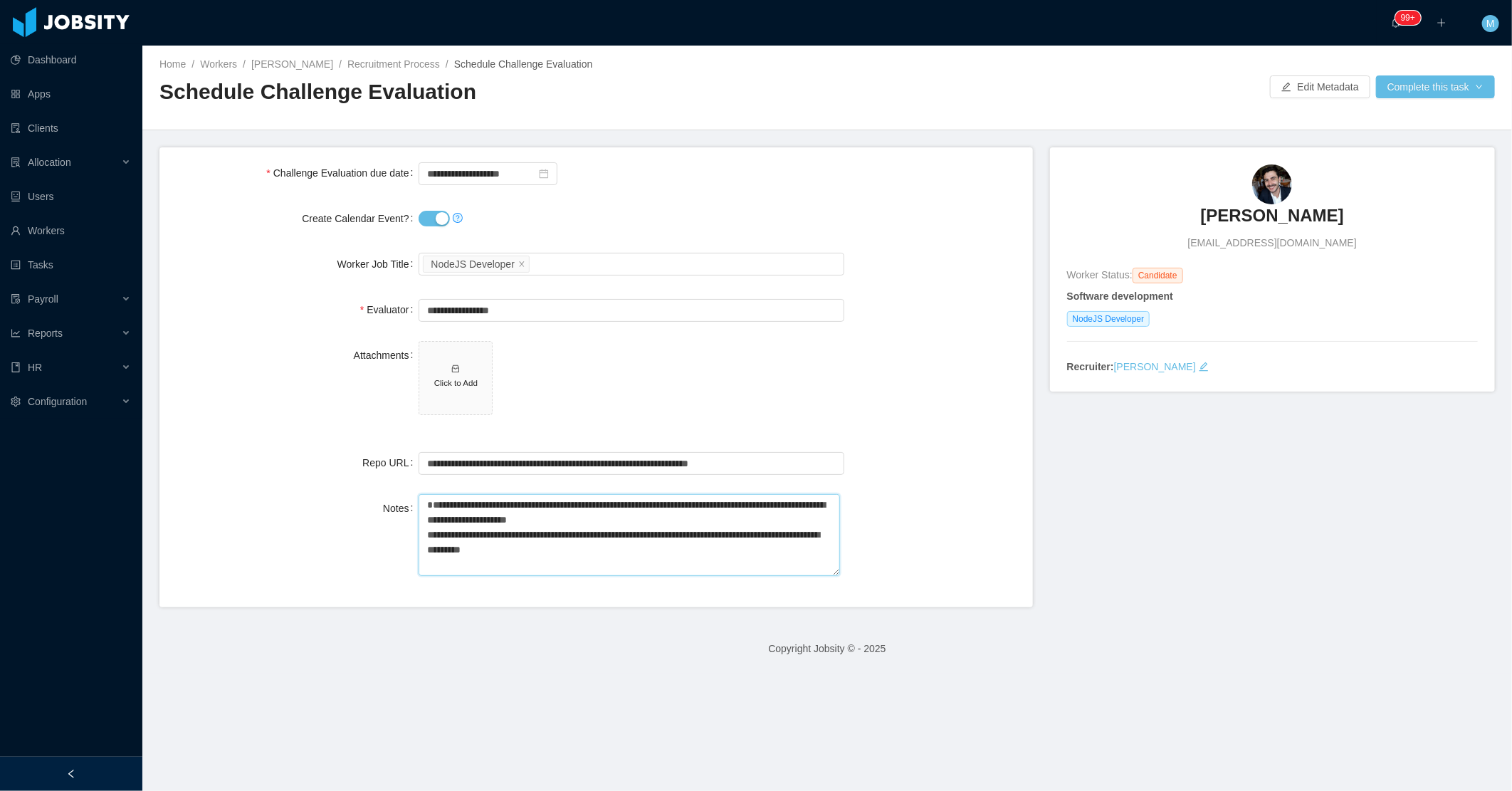
type textarea "**********"
click at [614, 403] on span "Click to Add" at bounding box center [631, 381] width 425 height 80
click at [866, 380] on div "Attachments Click to Add" at bounding box center [596, 386] width 851 height 90
click at [1406, 75] on button "Complete this task" at bounding box center [1436, 87] width 119 height 23
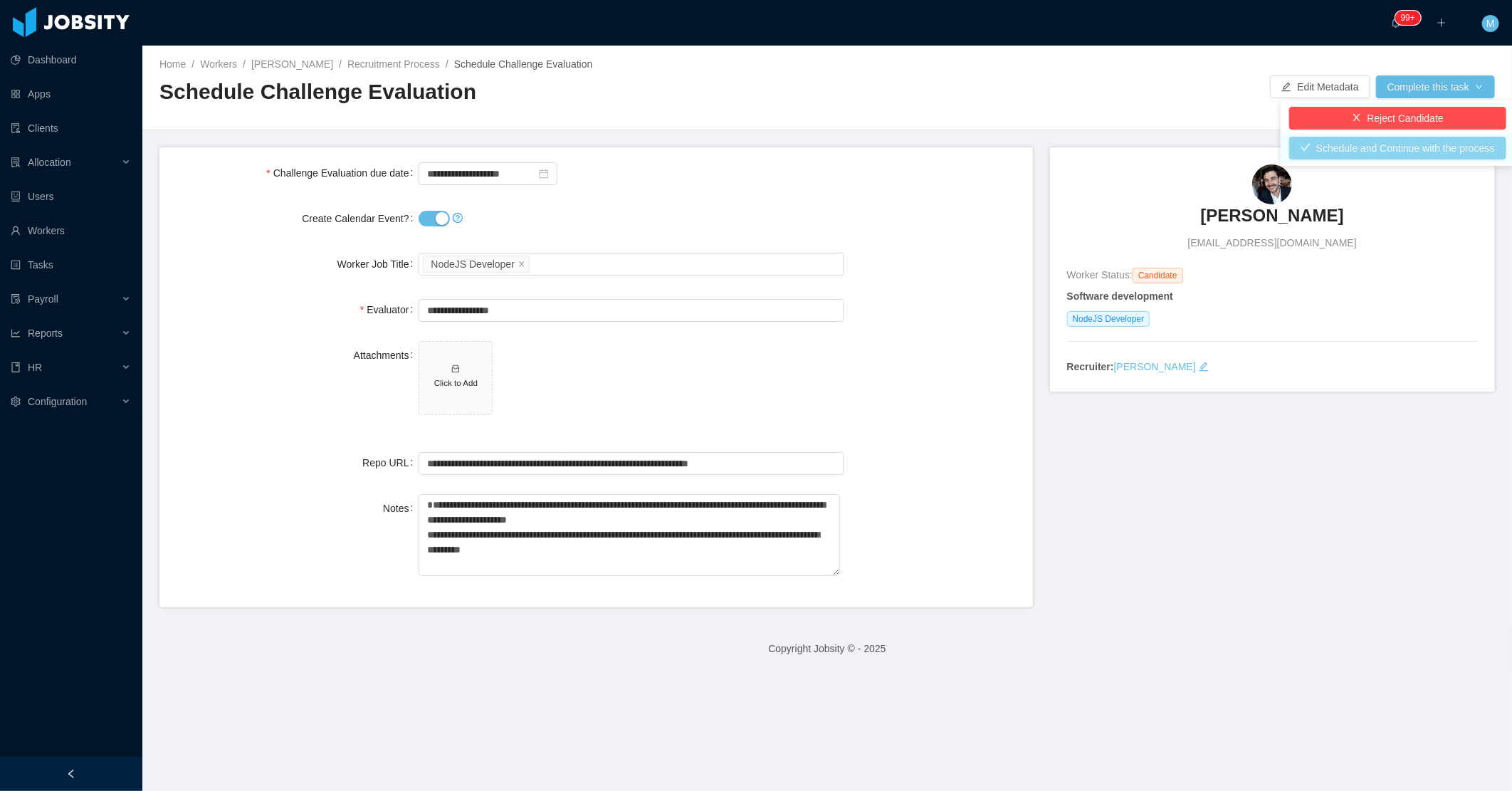
click at [1404, 148] on button "Schedule and Continue with the process" at bounding box center [1398, 148] width 217 height 23
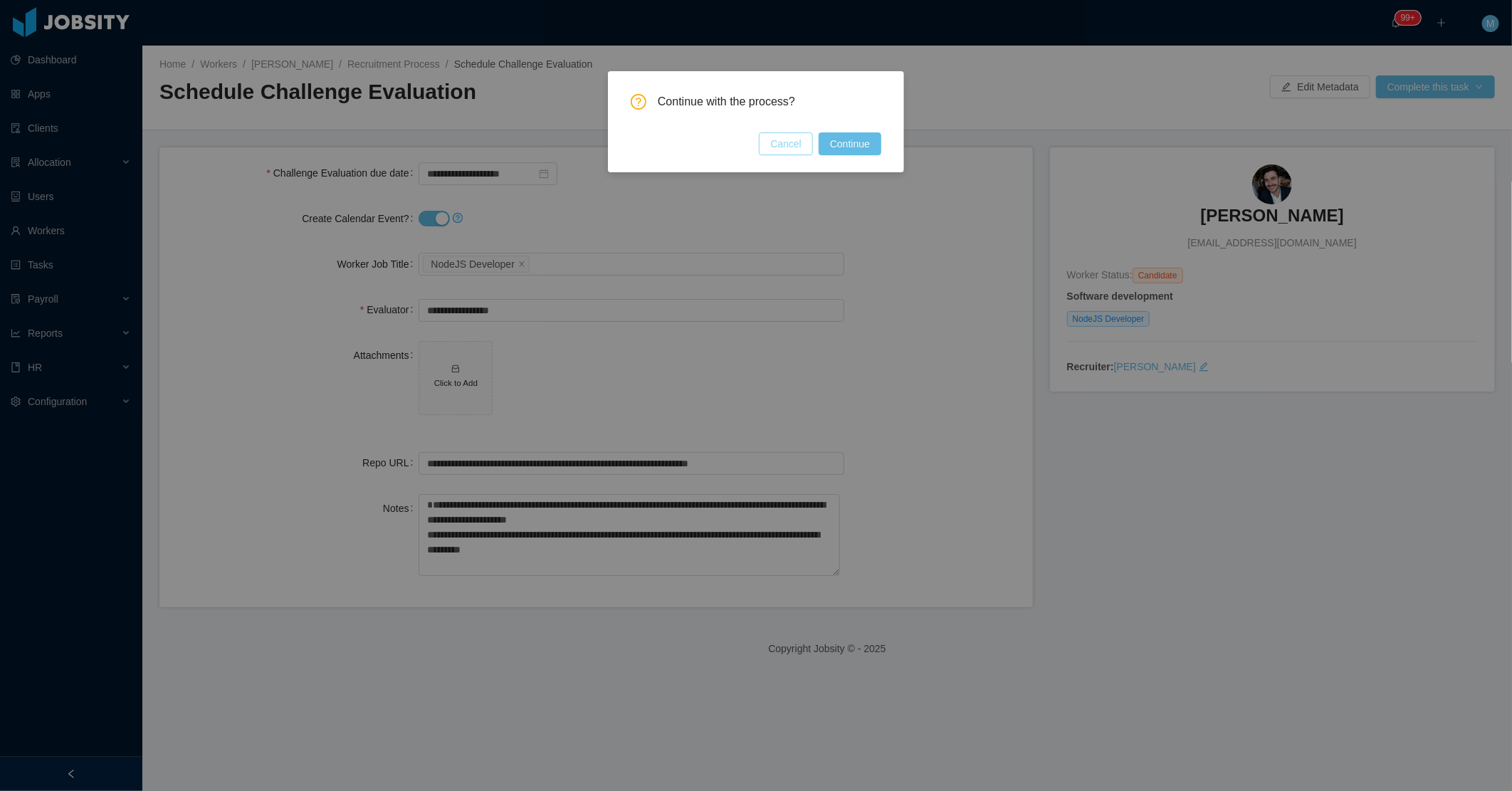
click at [785, 151] on button "Cancel" at bounding box center [786, 144] width 54 height 23
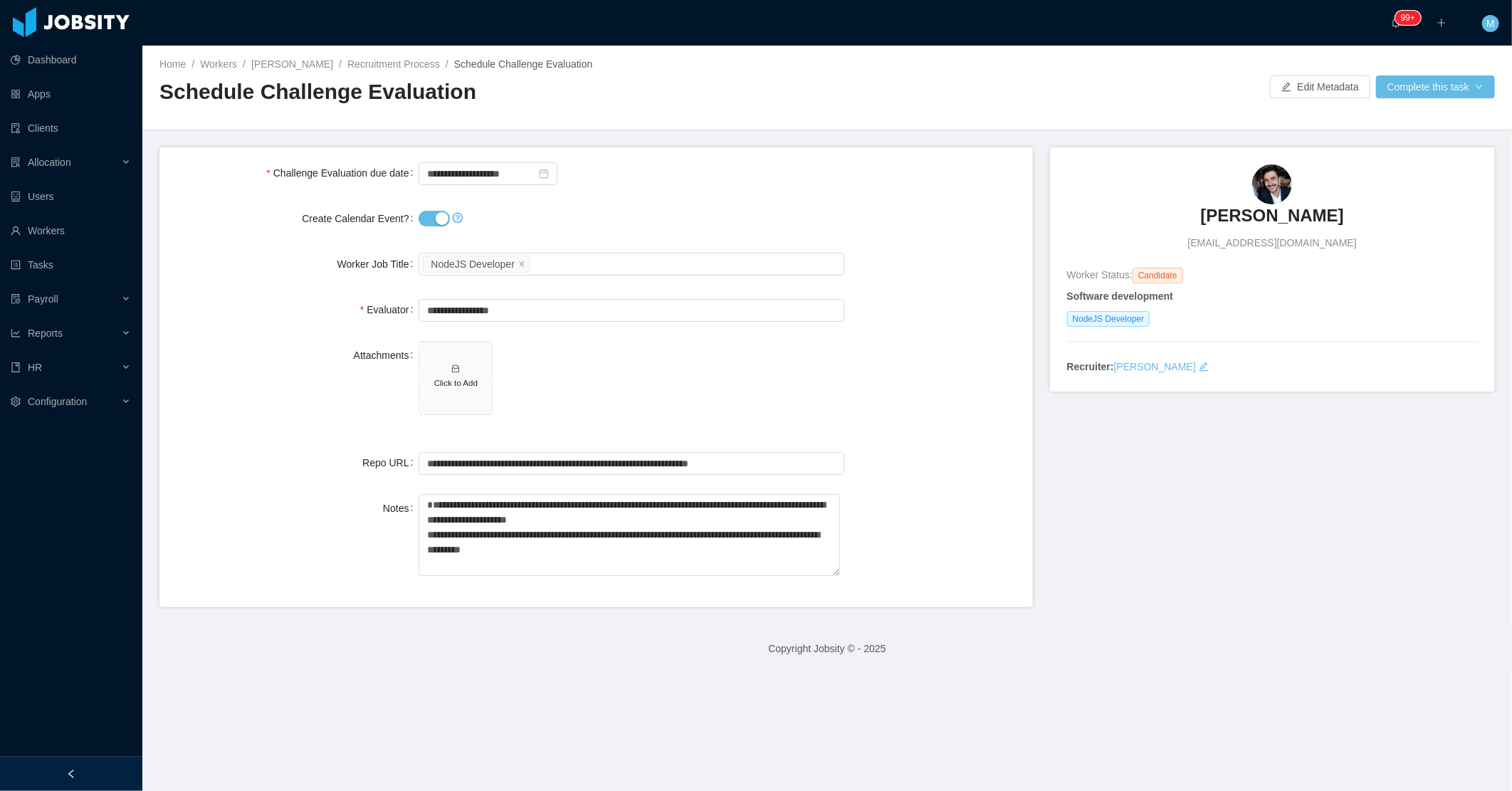
click at [431, 217] on button "Create Calendar Event?" at bounding box center [434, 218] width 32 height 16
drag, startPoint x: 424, startPoint y: 505, endPoint x: 723, endPoint y: 757, distance: 391.0
click at [723, 757] on main "**********" at bounding box center [827, 419] width 1370 height 746
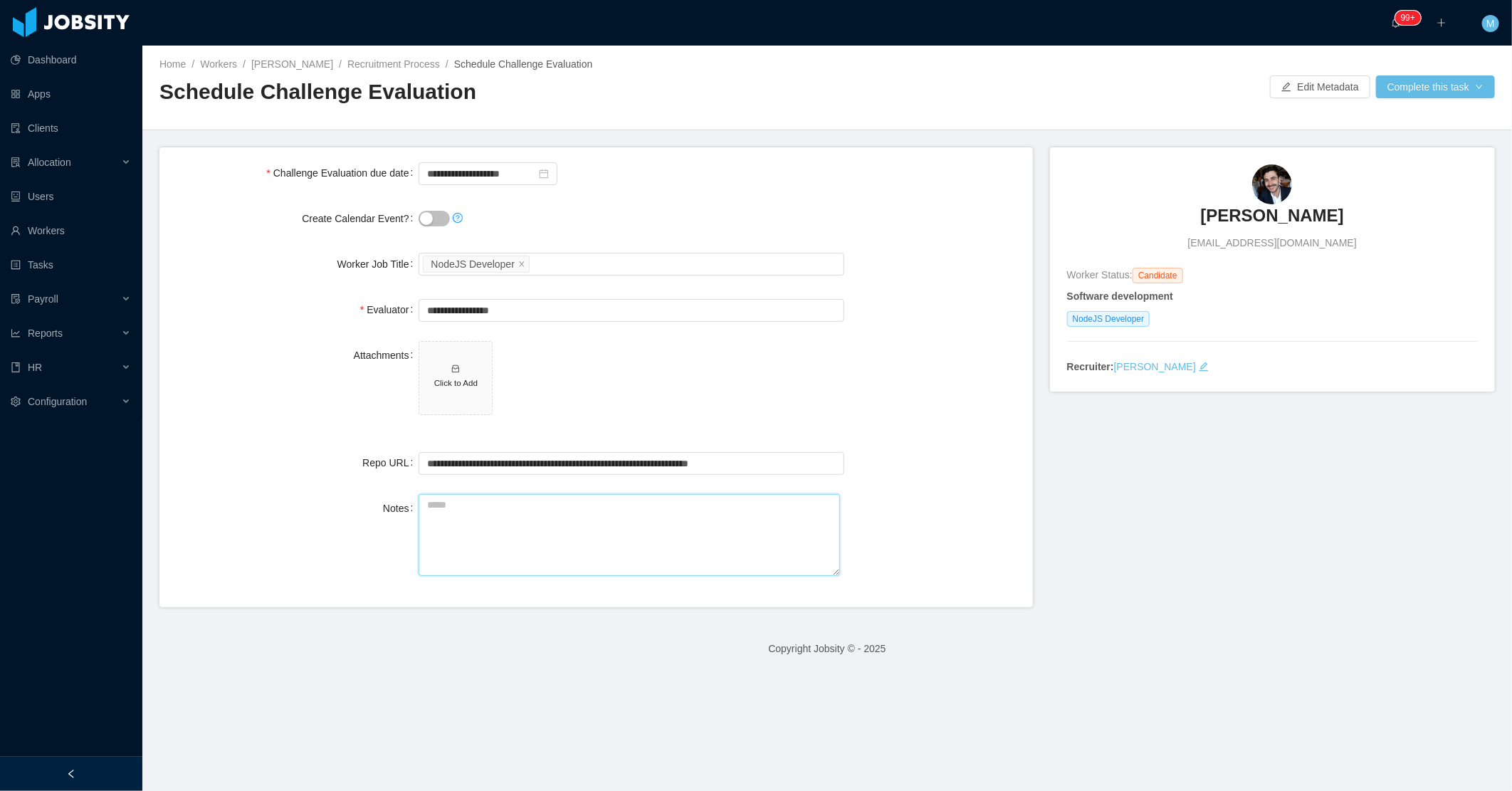
paste textarea "**********"
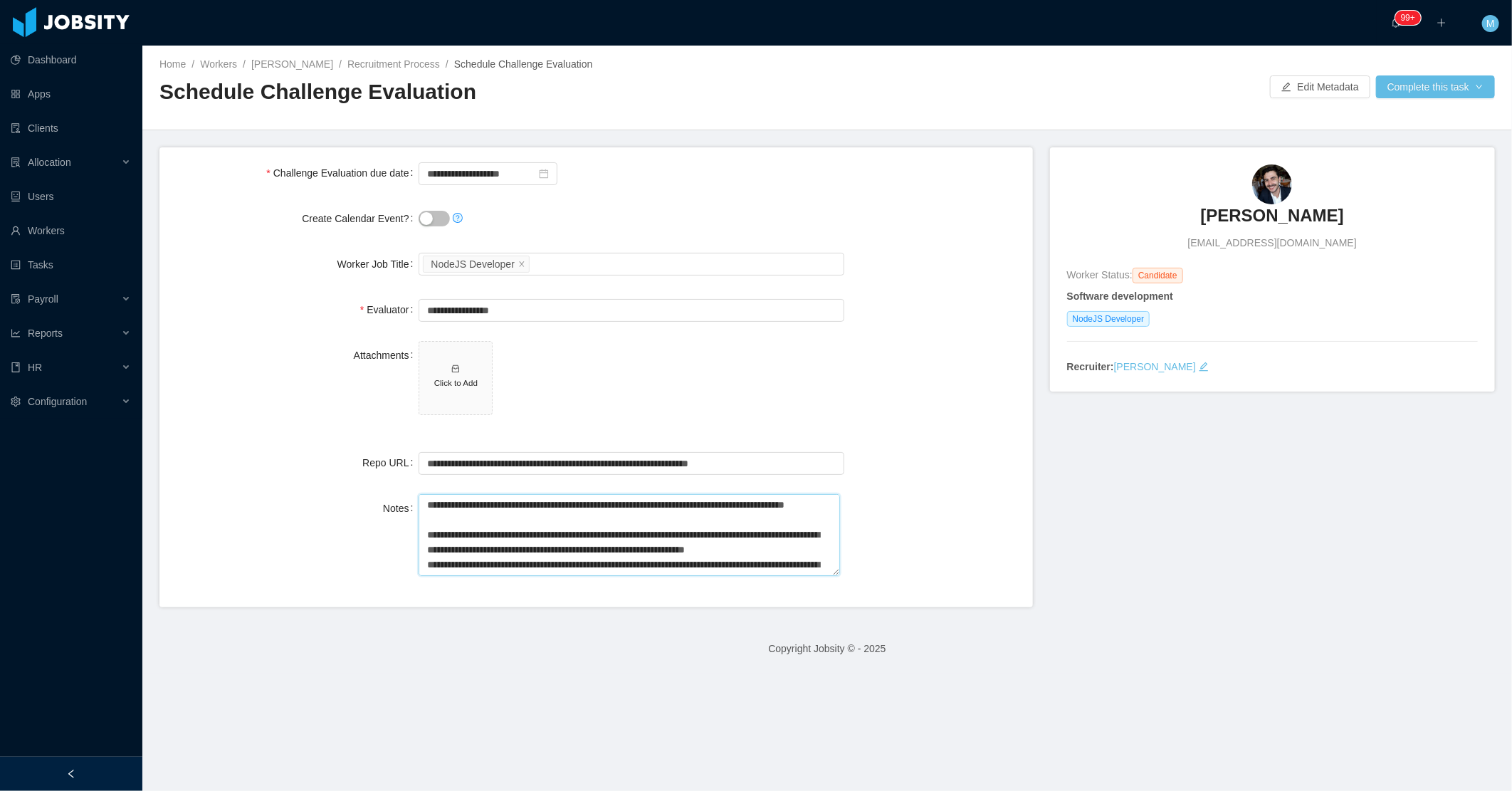
type textarea "**********"
drag, startPoint x: 887, startPoint y: 396, endPoint x: 1038, endPoint y: 338, distance: 161.8
click at [888, 396] on div "Attachments Click to Add" at bounding box center [596, 386] width 851 height 90
click at [1428, 88] on button "Complete this task" at bounding box center [1436, 87] width 119 height 23
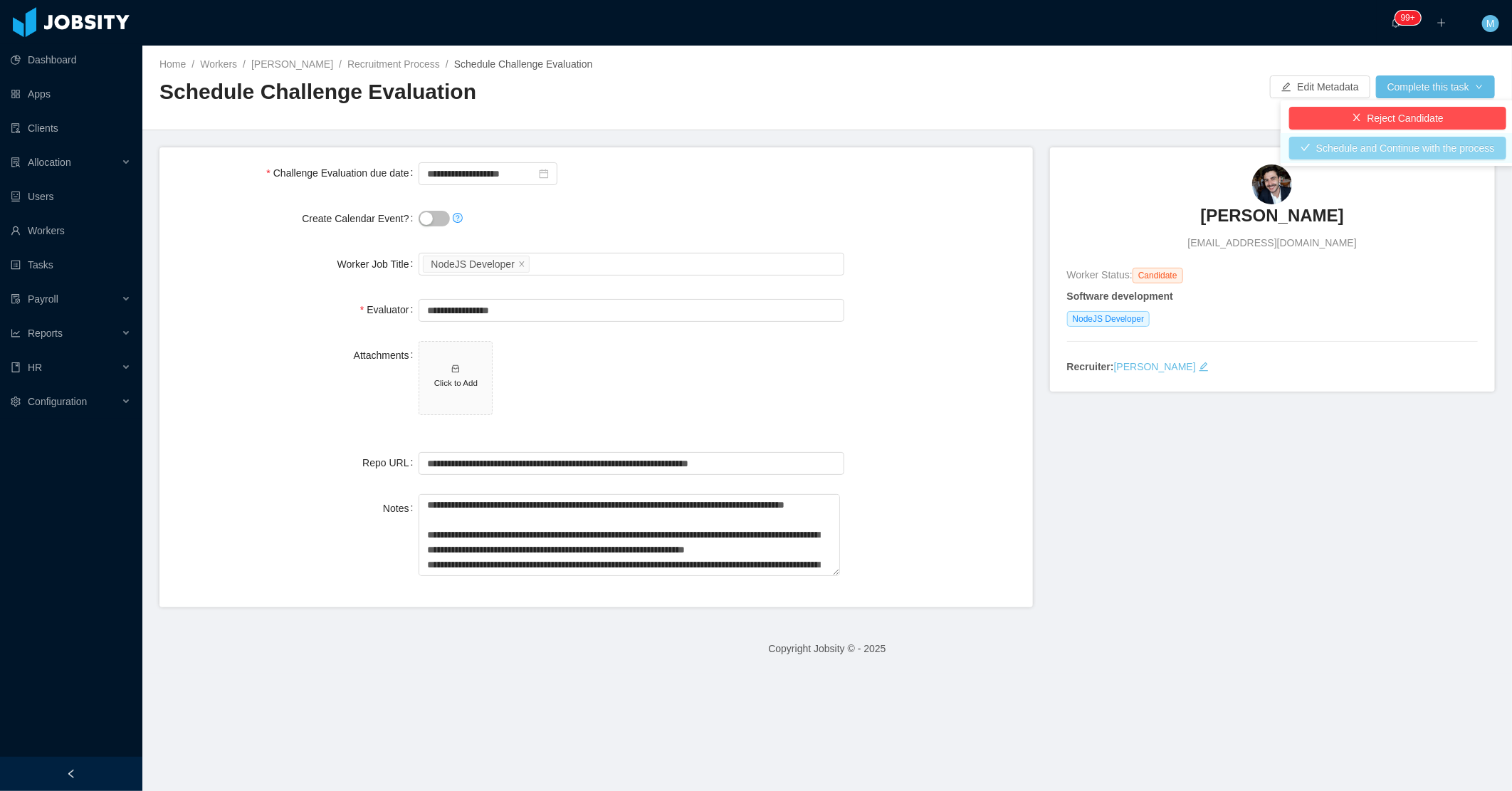
click at [1418, 154] on button "Schedule and Continue with the process" at bounding box center [1398, 148] width 217 height 23
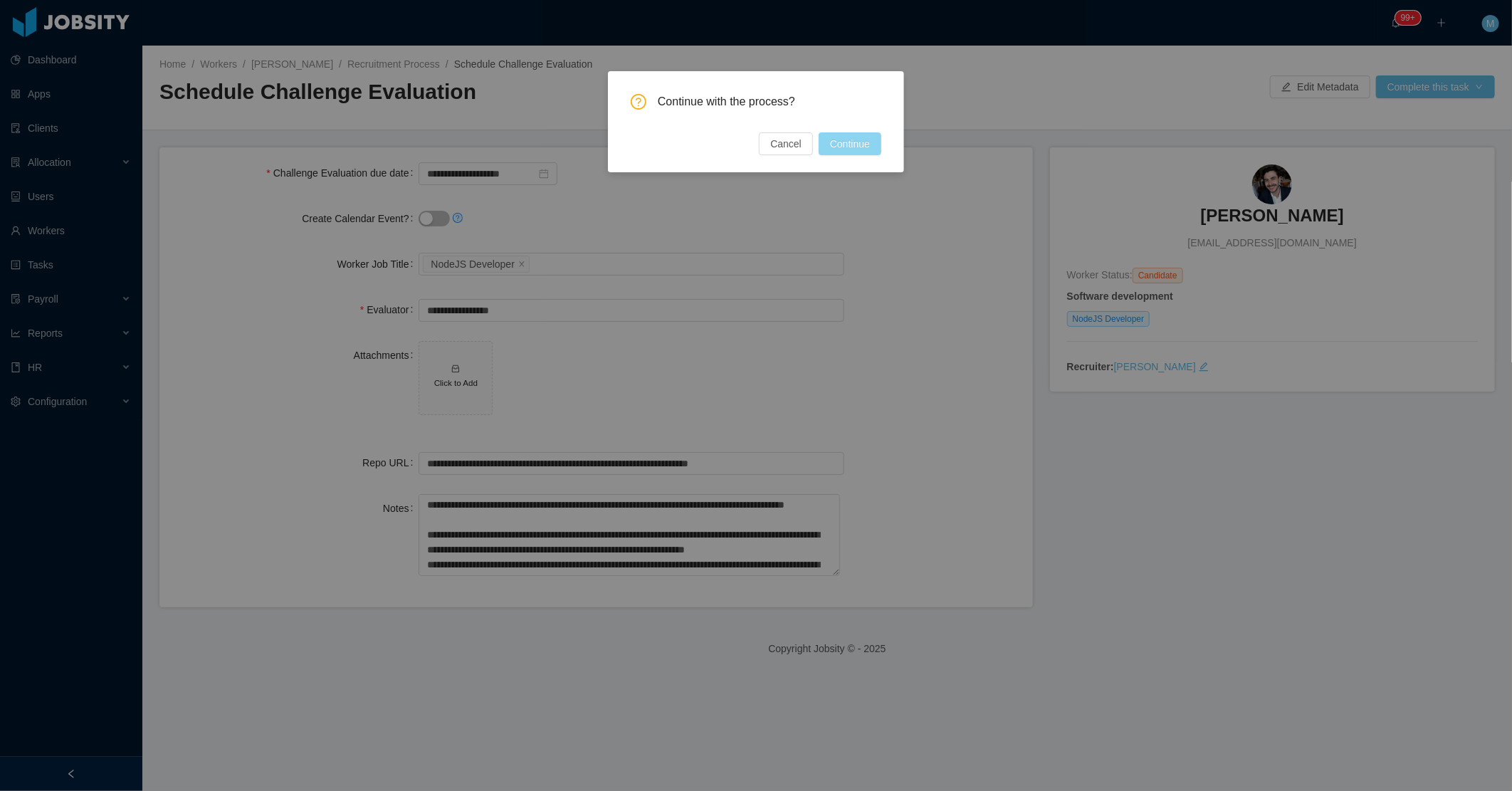
click at [862, 145] on button "Continue" at bounding box center [849, 144] width 62 height 23
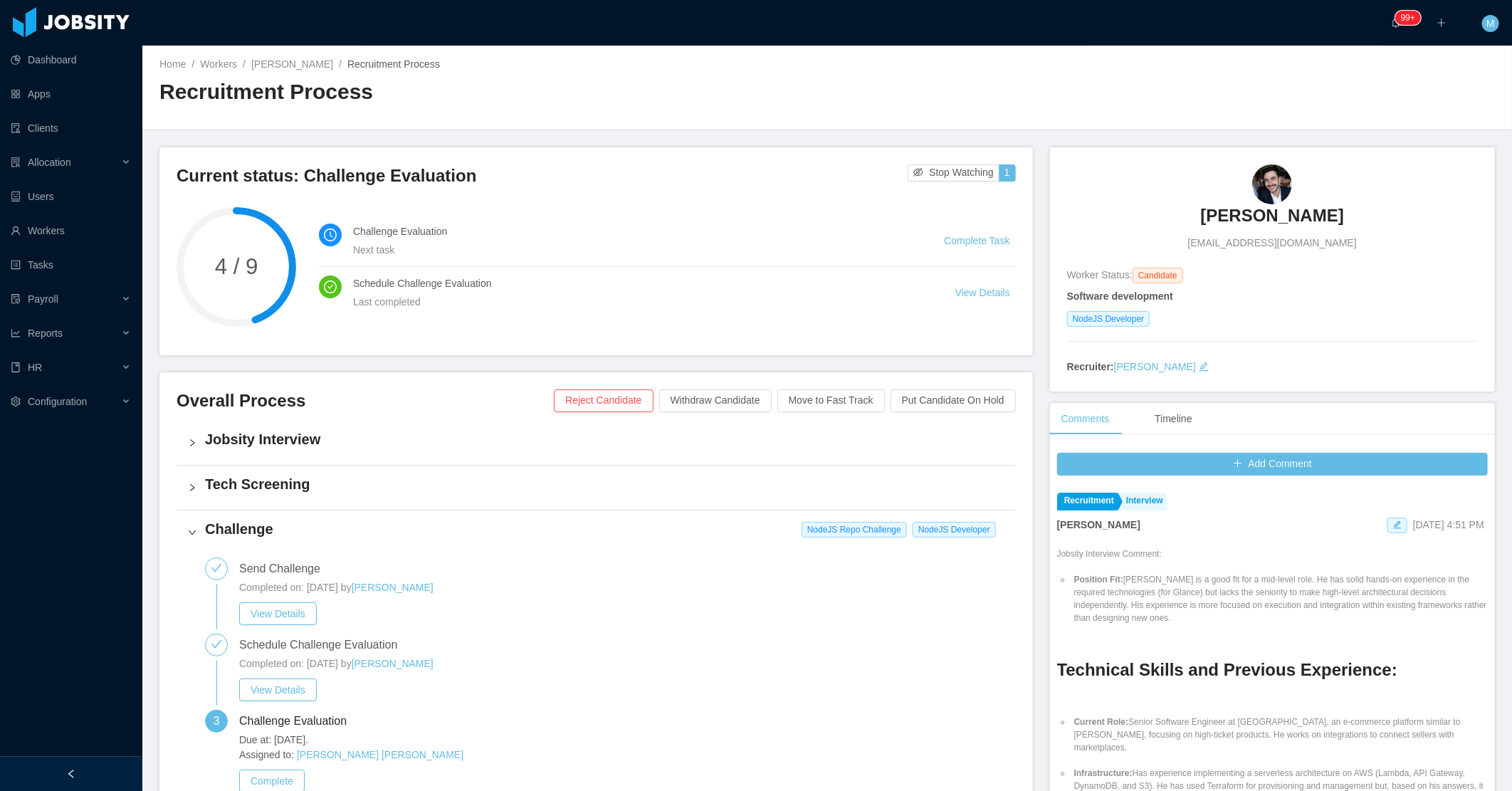
click at [607, 582] on div "Completed on: Sep 4th, 2025 by Merwin Ponce" at bounding box center [622, 588] width 765 height 15
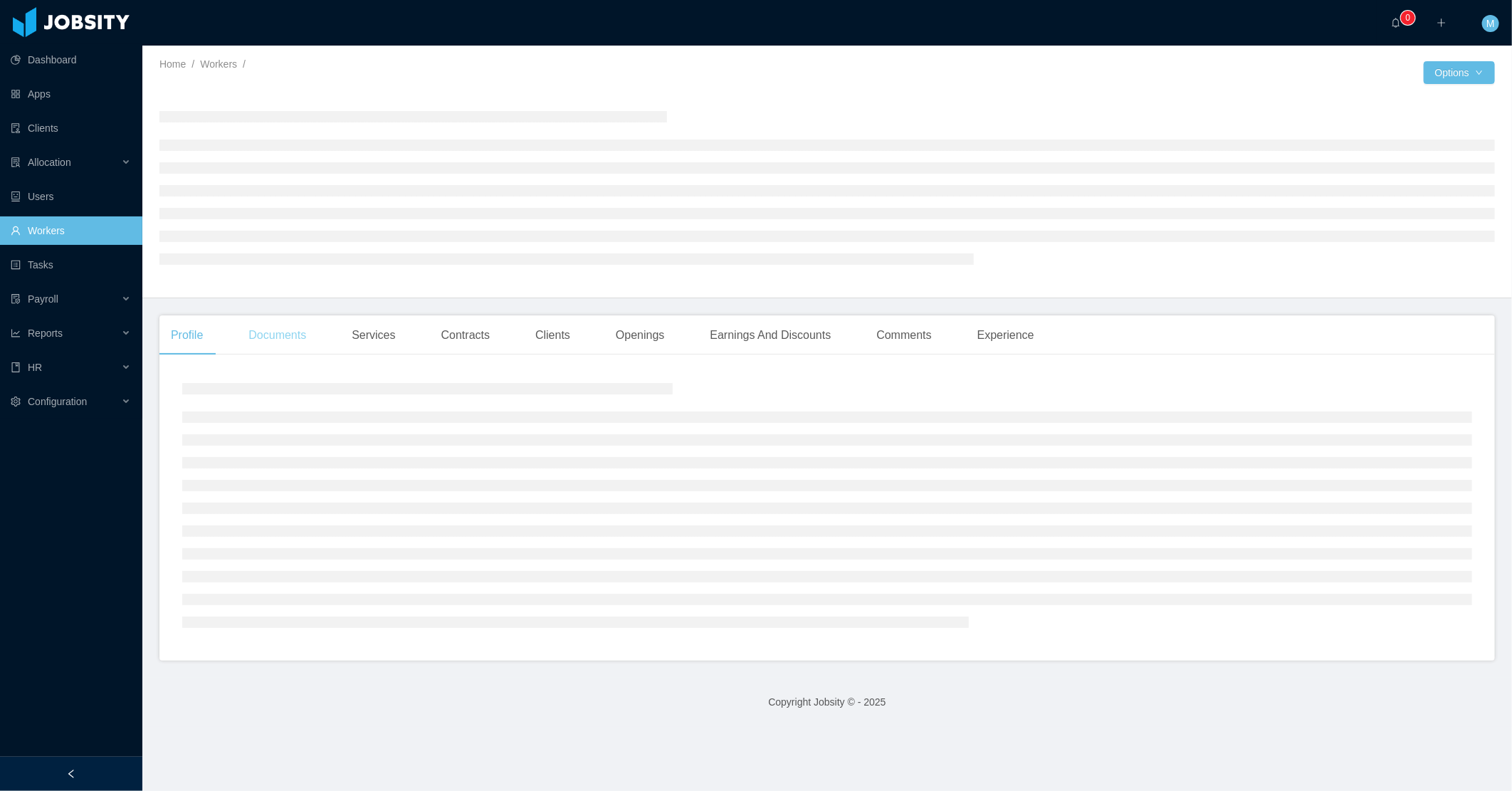
click at [279, 336] on div "Documents" at bounding box center [277, 335] width 81 height 40
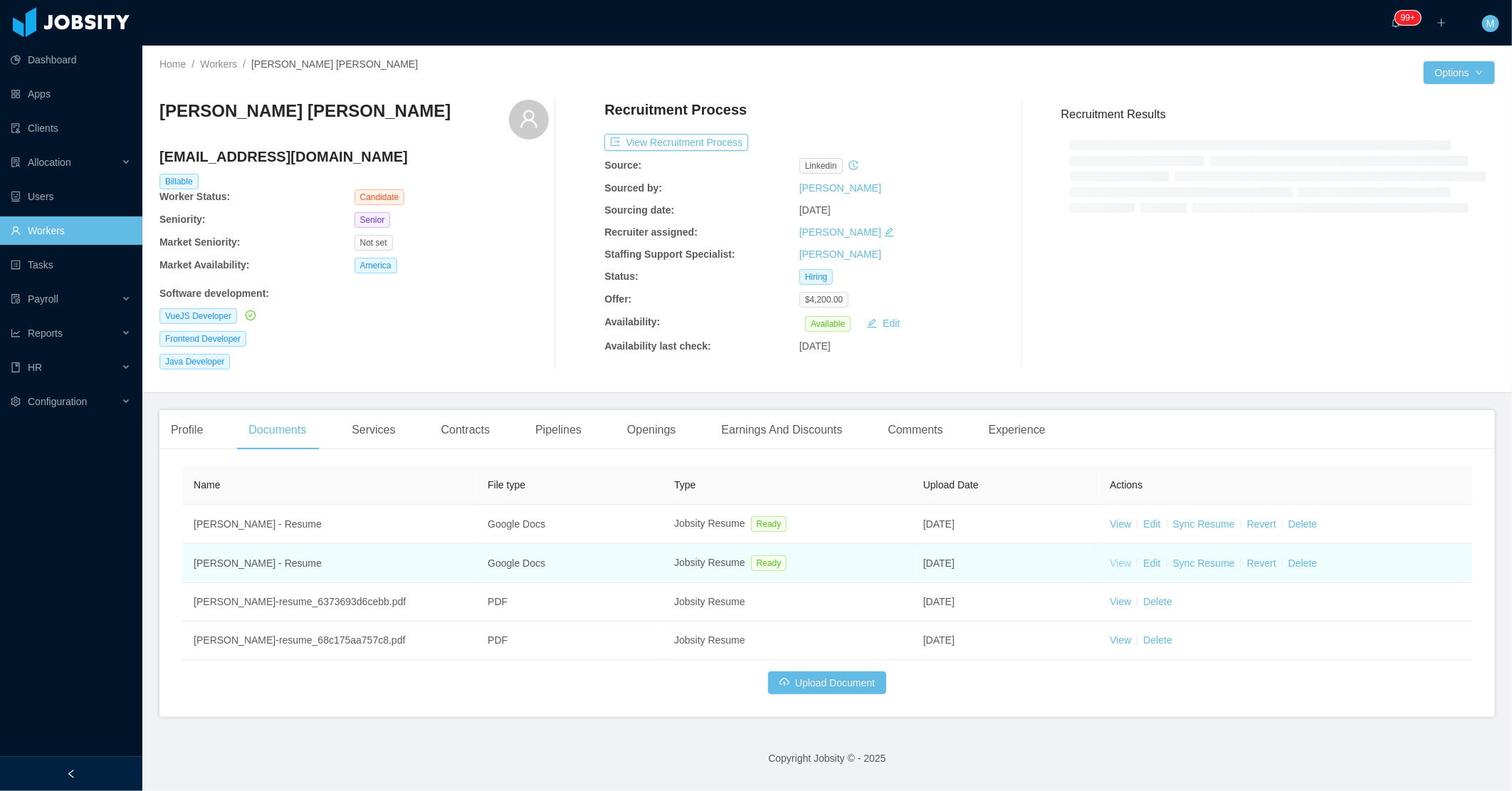
click at [1119, 560] on link "View" at bounding box center [1120, 563] width 21 height 11
